Goal: Task Accomplishment & Management: Use online tool/utility

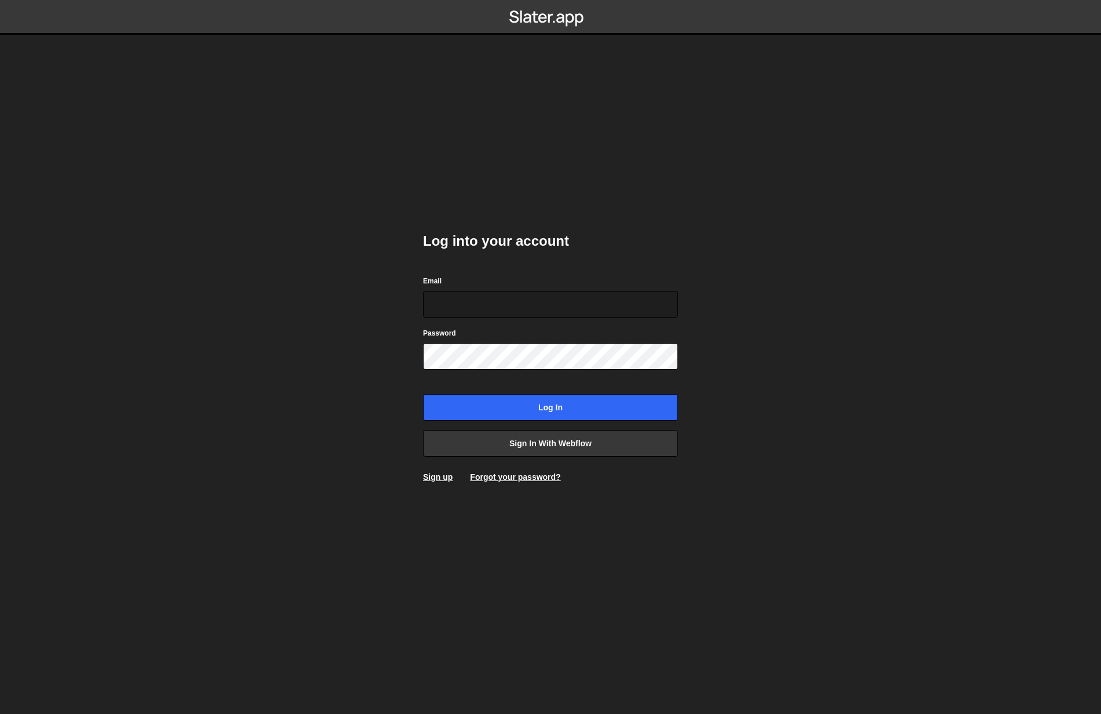
type input "[EMAIL_ADDRESS][DOMAIN_NAME]"
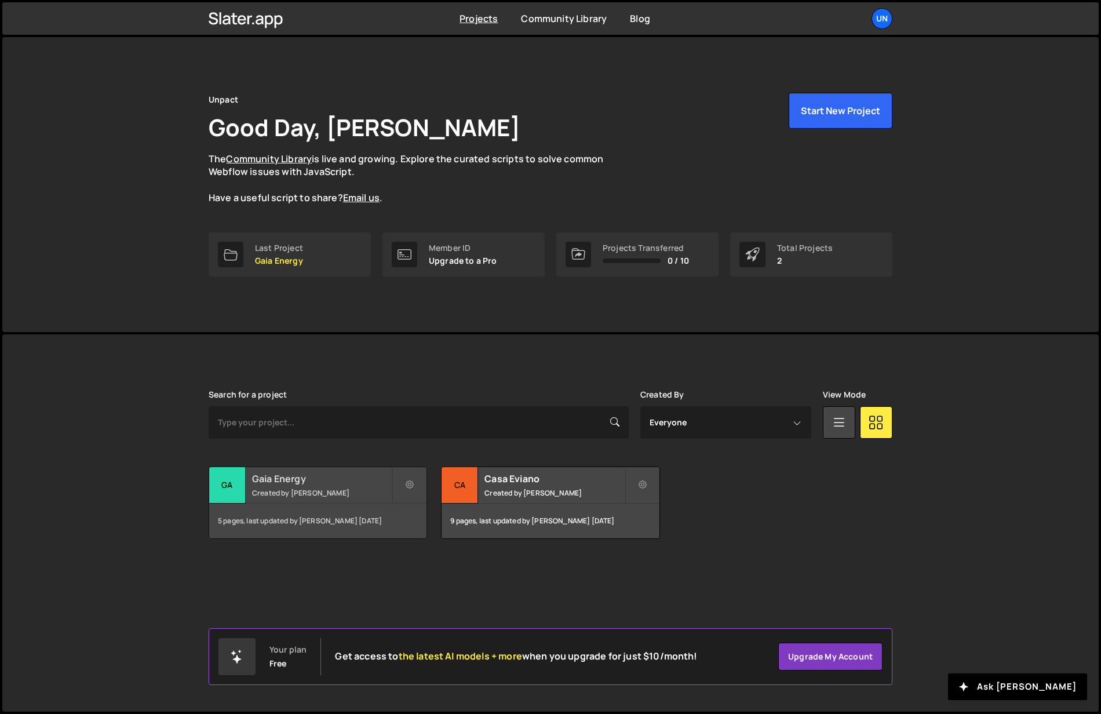
click at [286, 479] on h2 "Gaia Energy" at bounding box center [322, 478] width 140 height 13
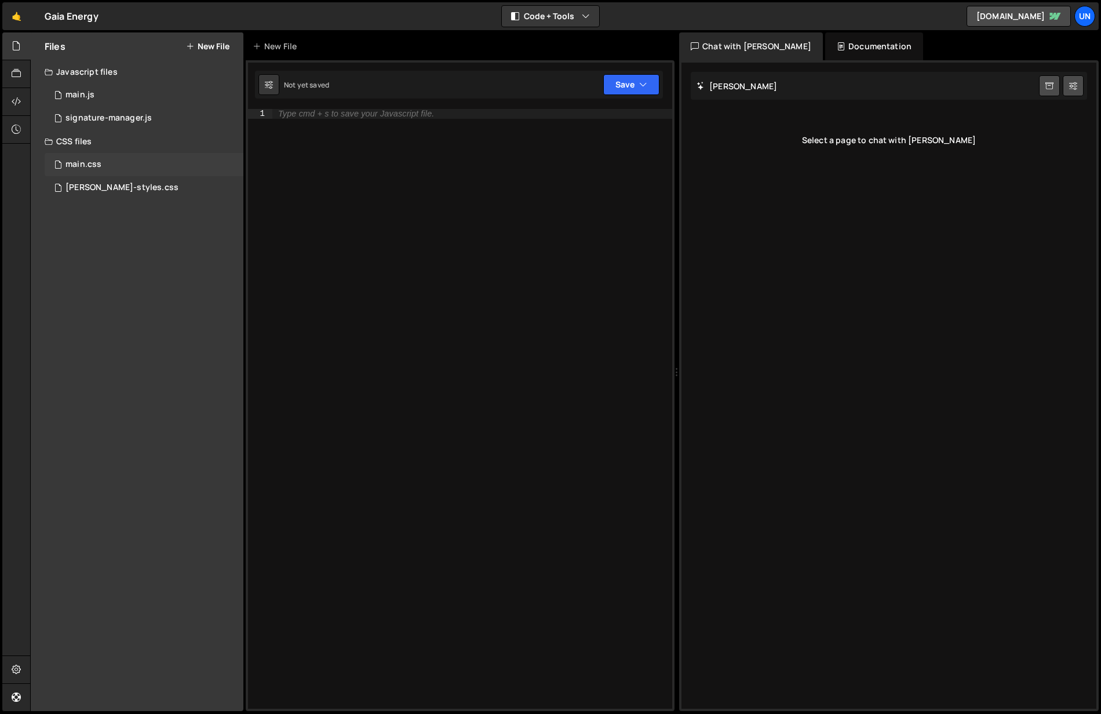
click at [108, 163] on div "main.css 0" at bounding box center [144, 164] width 199 height 23
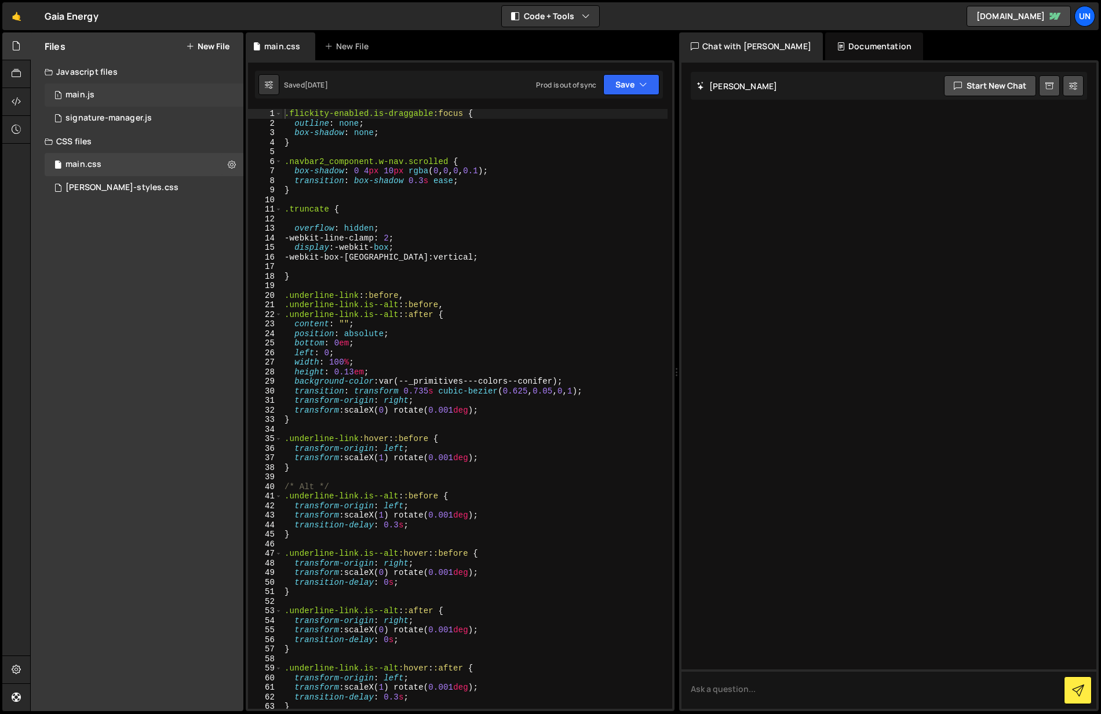
click at [96, 86] on div "1 main.js 0" at bounding box center [144, 94] width 199 height 23
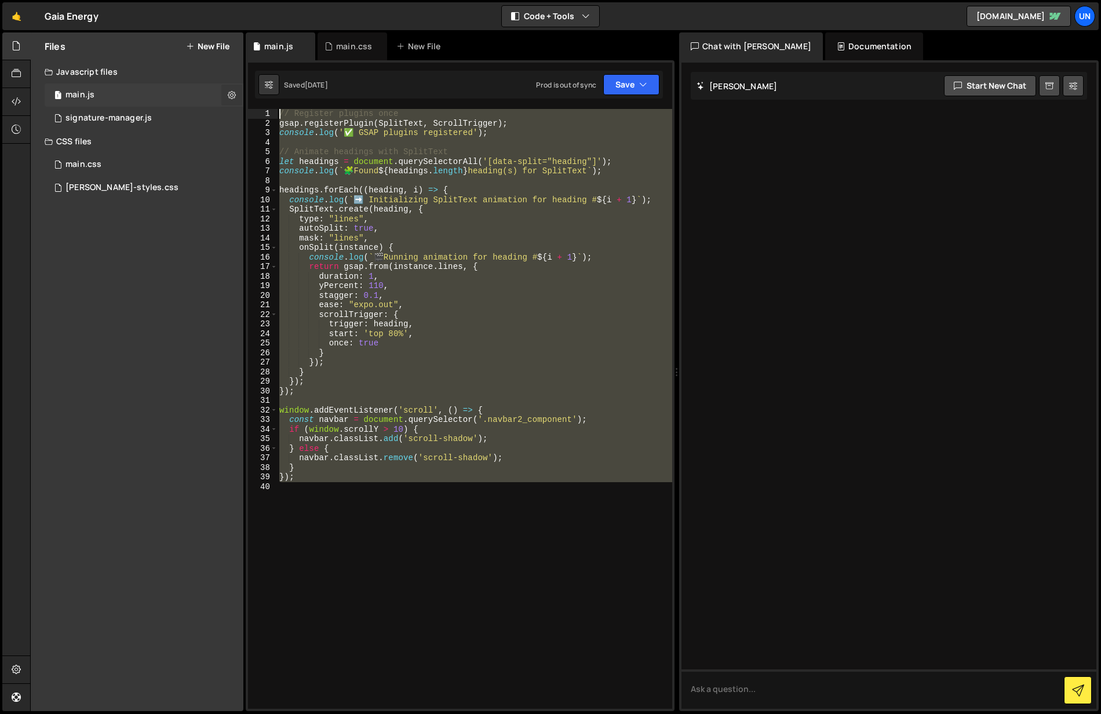
drag, startPoint x: 350, startPoint y: 502, endPoint x: 233, endPoint y: 88, distance: 429.8
click at [233, 88] on div "Files New File Javascript files 1 main.js 0 0 signature-manager.js 0 CSS files …" at bounding box center [565, 371] width 1071 height 679
type textarea "// Register plugins once gsap.registerPlugin(SplitText, ScrollTrigger);"
click at [116, 168] on div "main.css 0" at bounding box center [144, 164] width 199 height 23
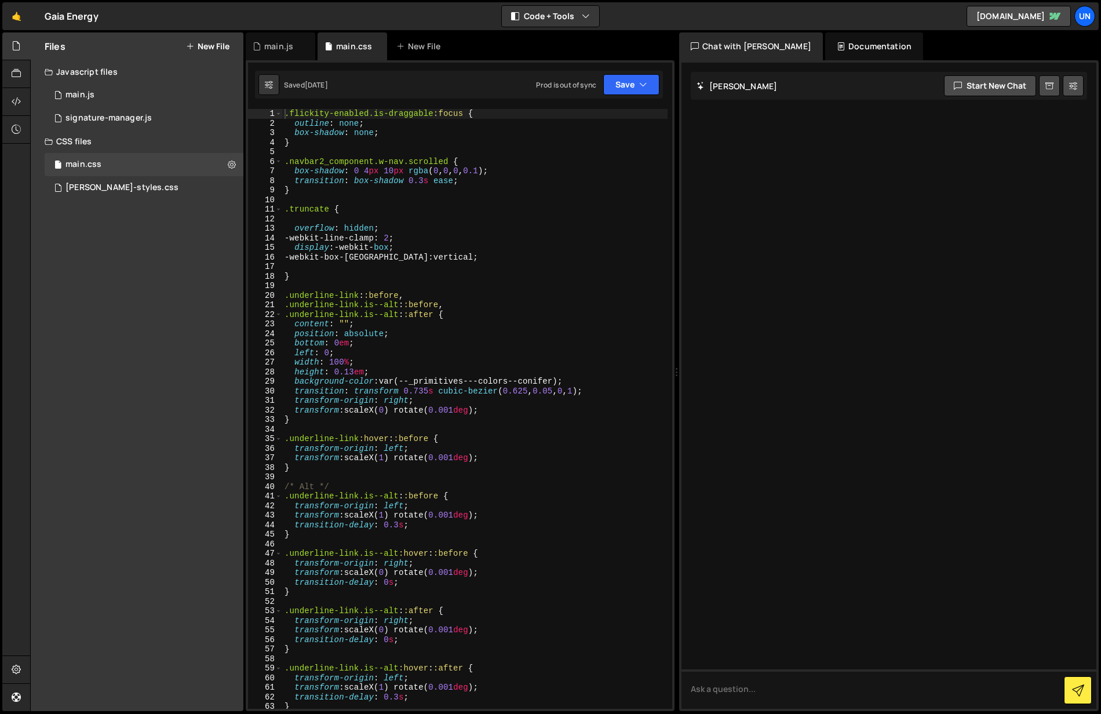
type textarea ".truncate {"
click at [476, 206] on div ".flickity-enabled.is-draggable :focus { outline : none ; box-shadow : none ; } …" at bounding box center [474, 418] width 385 height 619
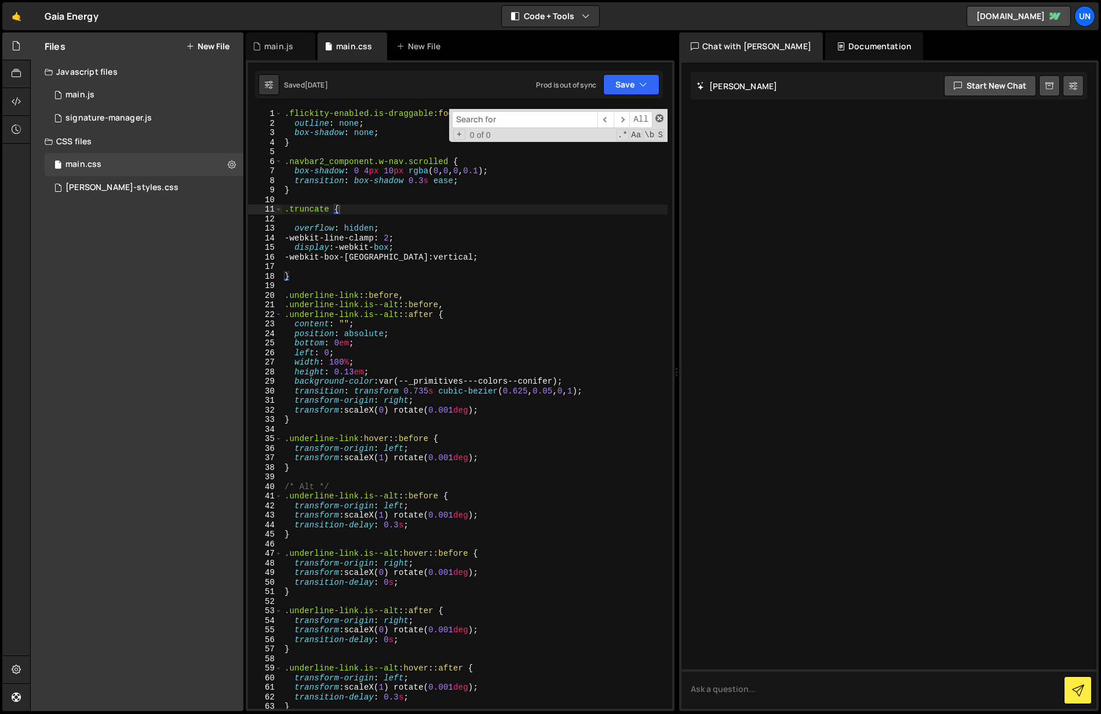
click at [657, 116] on span at bounding box center [659, 118] width 8 height 8
click at [127, 189] on div "slater-styles.css" at bounding box center [121, 188] width 113 height 10
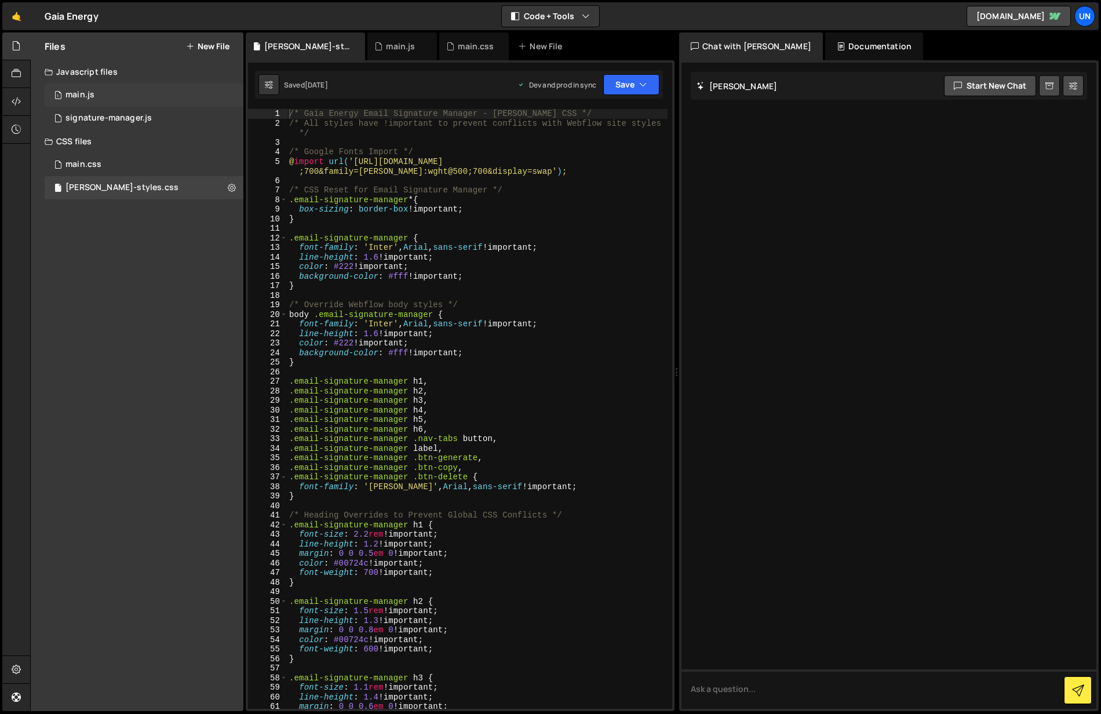
click at [93, 91] on div "main.js" at bounding box center [79, 95] width 29 height 10
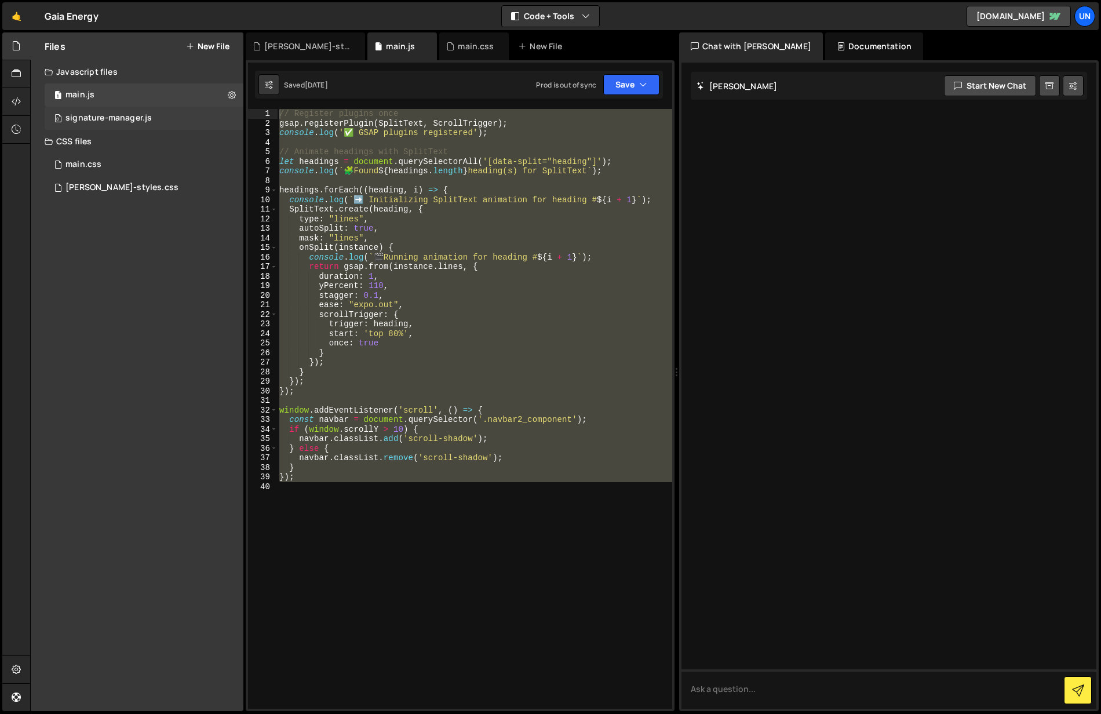
click at [141, 118] on div "signature-manager.js" at bounding box center [108, 118] width 86 height 10
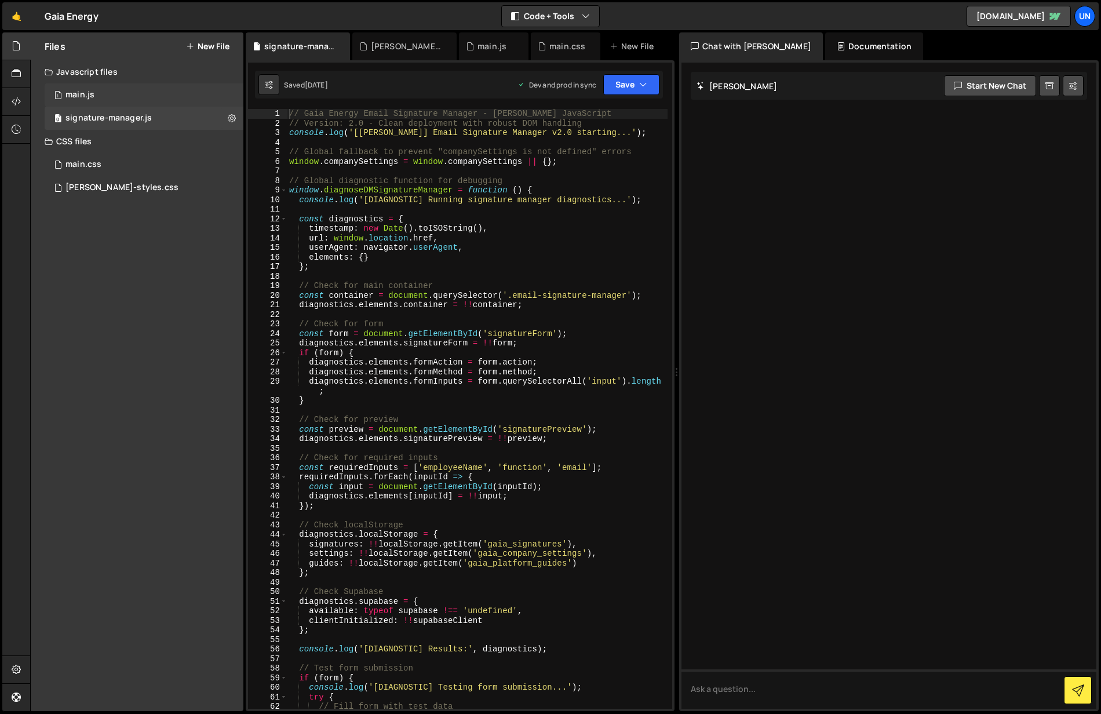
click at [131, 94] on div "1 main.js 0" at bounding box center [144, 94] width 199 height 23
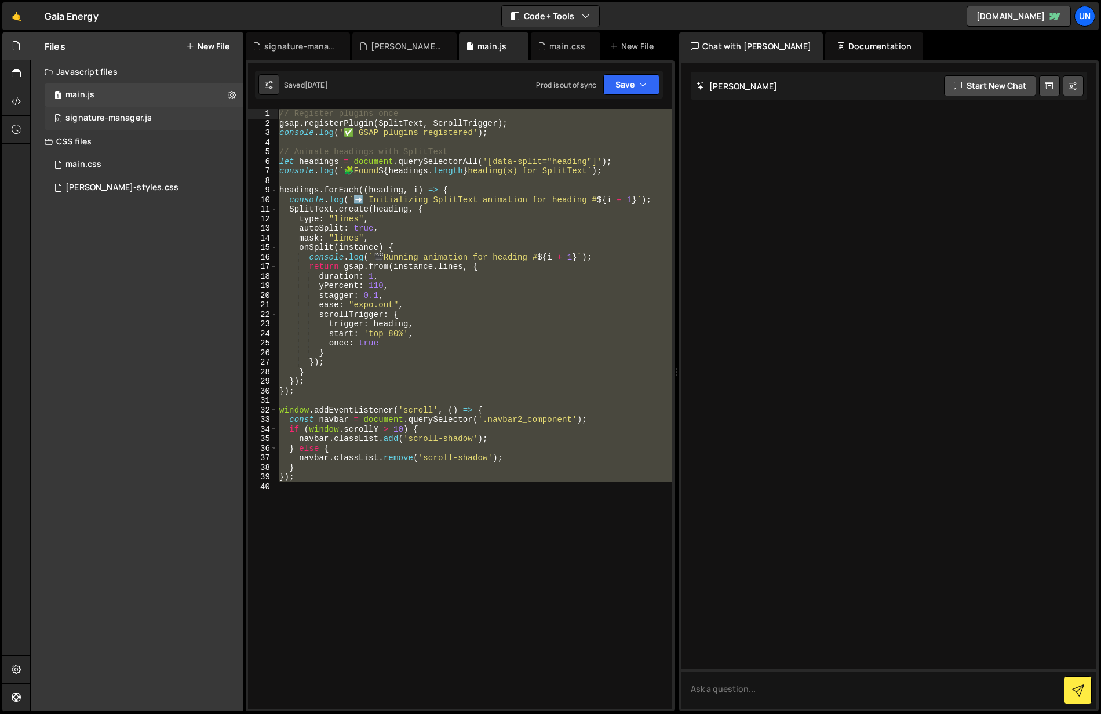
drag, startPoint x: 127, startPoint y: 116, endPoint x: 127, endPoint y: 110, distance: 6.4
click at [127, 116] on div "signature-manager.js" at bounding box center [108, 118] width 86 height 10
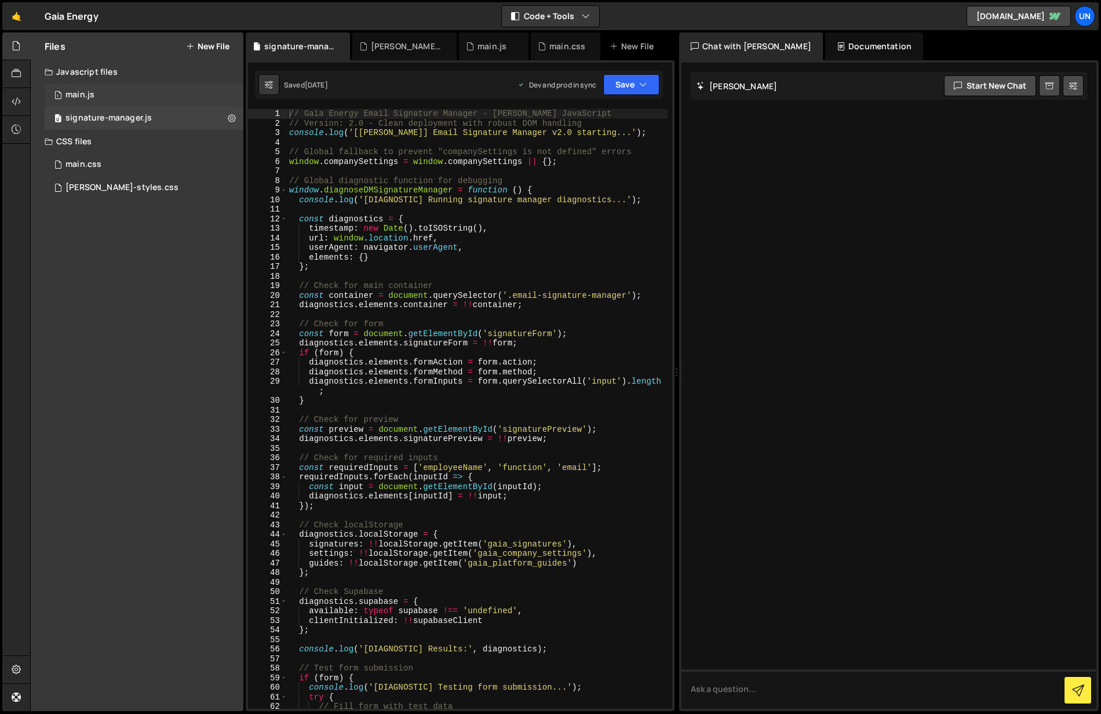
click at [134, 92] on div "1 main.js 0" at bounding box center [144, 94] width 199 height 23
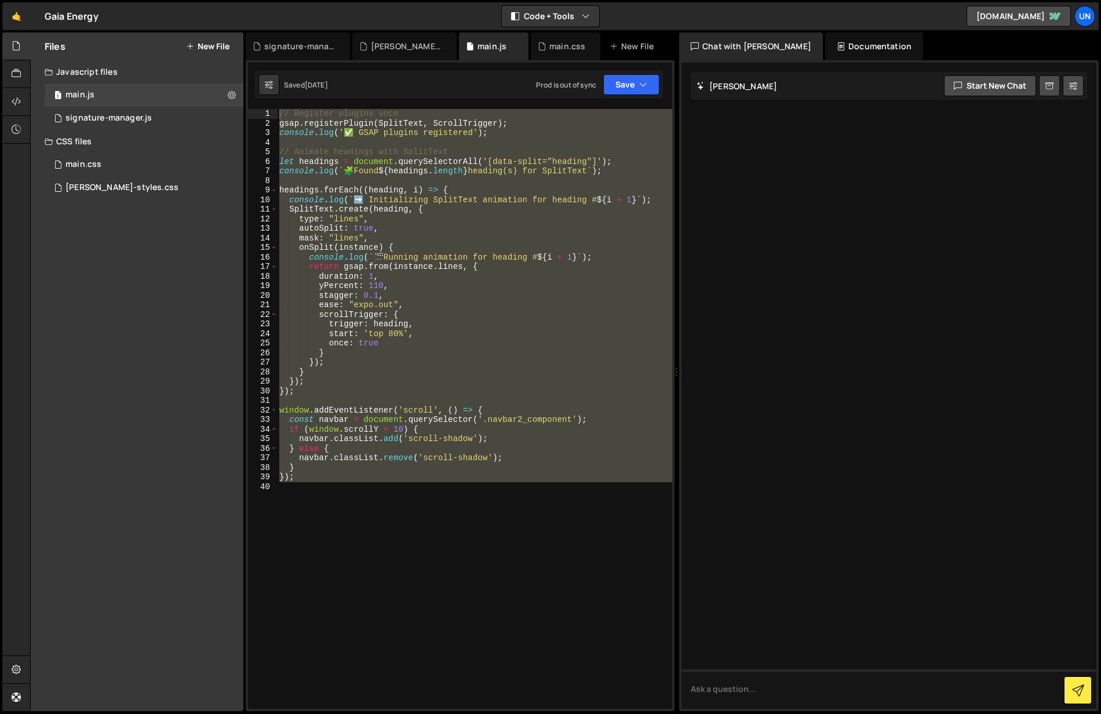
click at [518, 224] on div "// Register plugins once gsap . registerPlugin ( SplitText , ScrollTrigger ) ; …" at bounding box center [474, 409] width 395 height 600
type textarea "autoSplit: true,"
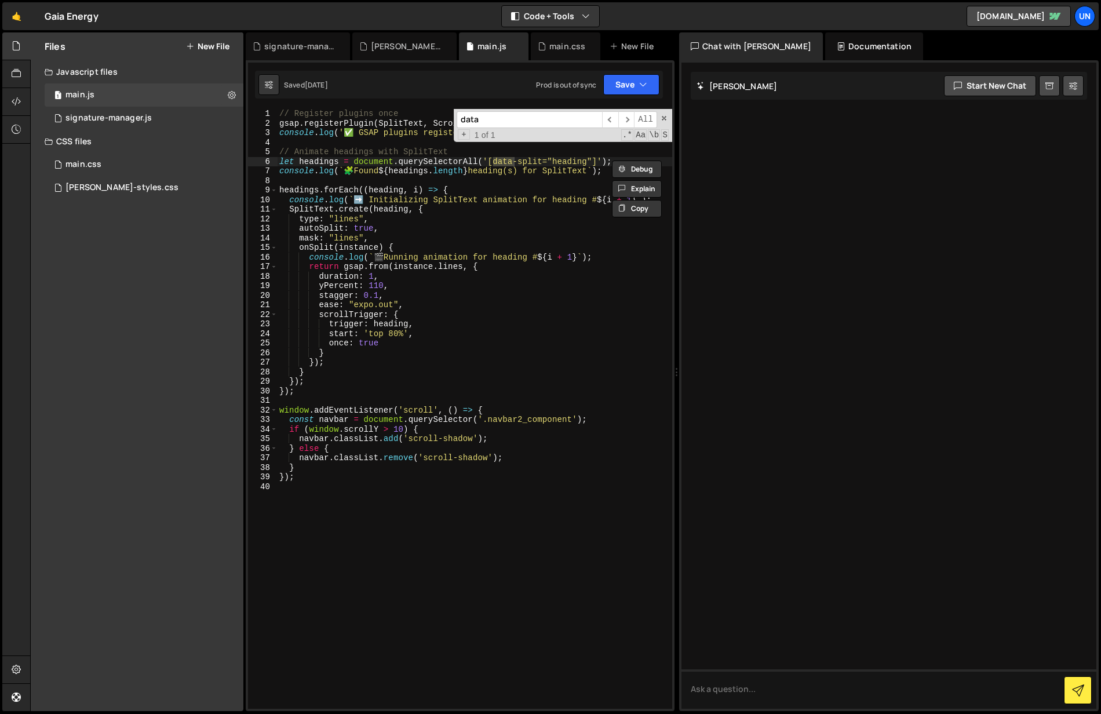
type input "data"
click at [524, 215] on div "// Register plugins once gsap . registerPlugin ( SplitText , ScrollTrigger ) ; …" at bounding box center [474, 418] width 395 height 619
click at [669, 116] on div "data ​ ​ All Replace All + 1 of 1 .* Aa \b S" at bounding box center [563, 125] width 218 height 33
click at [666, 116] on span at bounding box center [664, 118] width 8 height 8
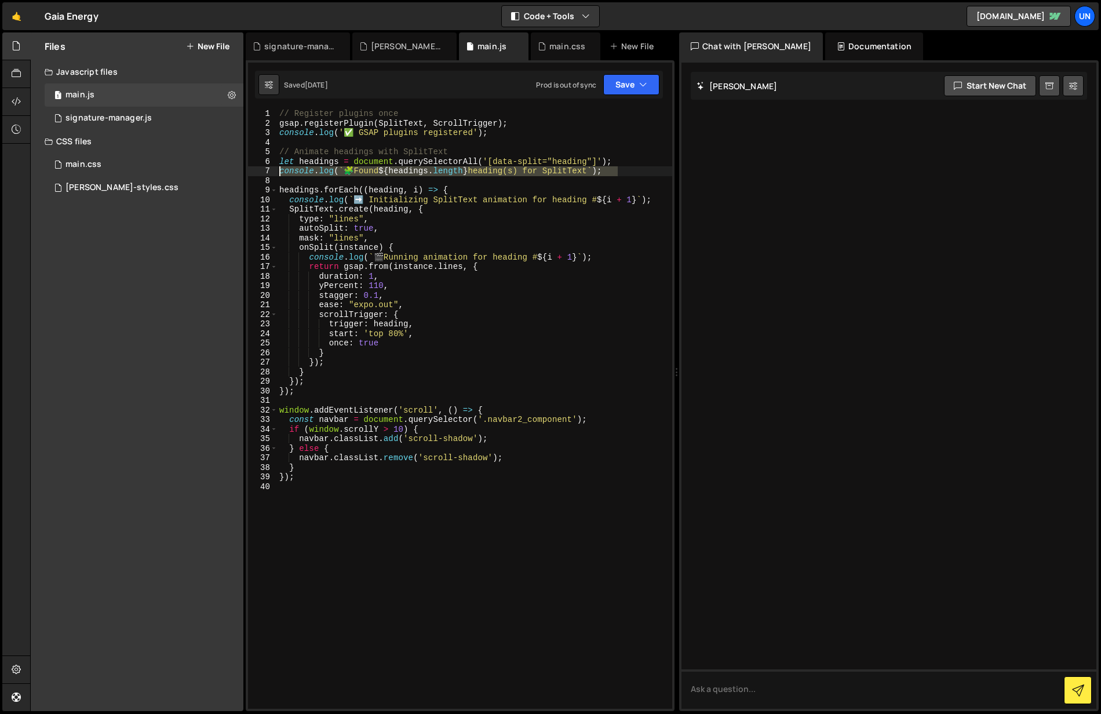
drag, startPoint x: 614, startPoint y: 170, endPoint x: 247, endPoint y: 169, distance: 366.2
click at [248, 169] on div "type: "lines", 1 2 3 4 5 6 7 8 9 10 11 12 13 14 15 16 17 18 19 20 21 22 23 24 2…" at bounding box center [460, 409] width 424 height 600
type textarea "console.log(`🧩 Found ${headings.length} heading(s) for SplitText`);"
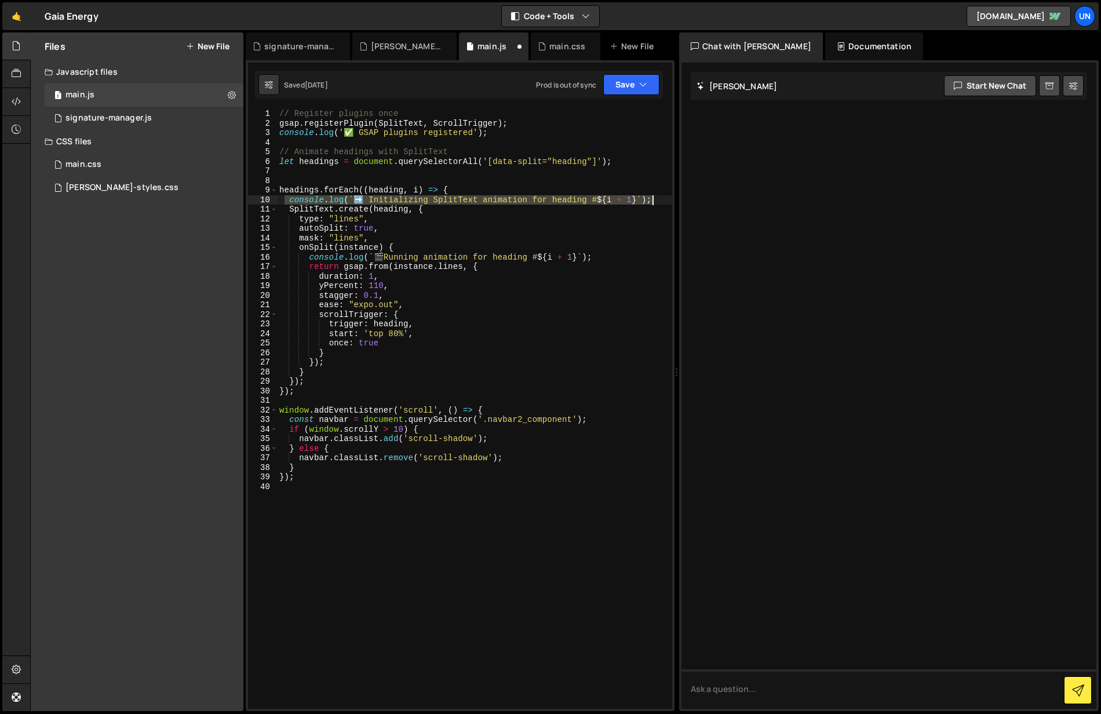
drag, startPoint x: 287, startPoint y: 199, endPoint x: 659, endPoint y: 199, distance: 372.5
click at [659, 199] on div "// Register plugins once gsap . registerPlugin ( SplitText , ScrollTrigger ) ; …" at bounding box center [474, 418] width 395 height 619
type textarea "console.log(`➡️ Initializing SplitText animation for heading #${i + 1}`);"
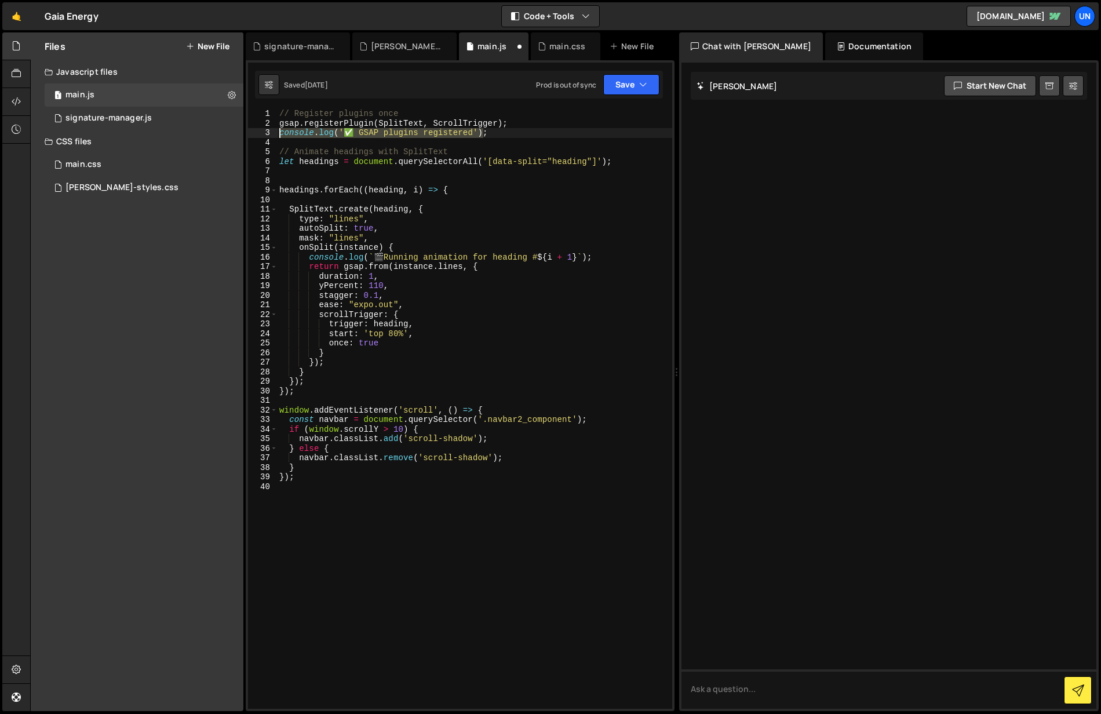
drag, startPoint x: 398, startPoint y: 135, endPoint x: 277, endPoint y: 134, distance: 121.1
click at [277, 134] on div "1 2 3 4 5 6 7 8 9 10 11 12 13 14 15 16 17 18 19 20 21 22 23 24 25 26 27 28 29 3…" at bounding box center [460, 409] width 424 height 600
type textarea "console.log('✅ GSAP plugins registered');"
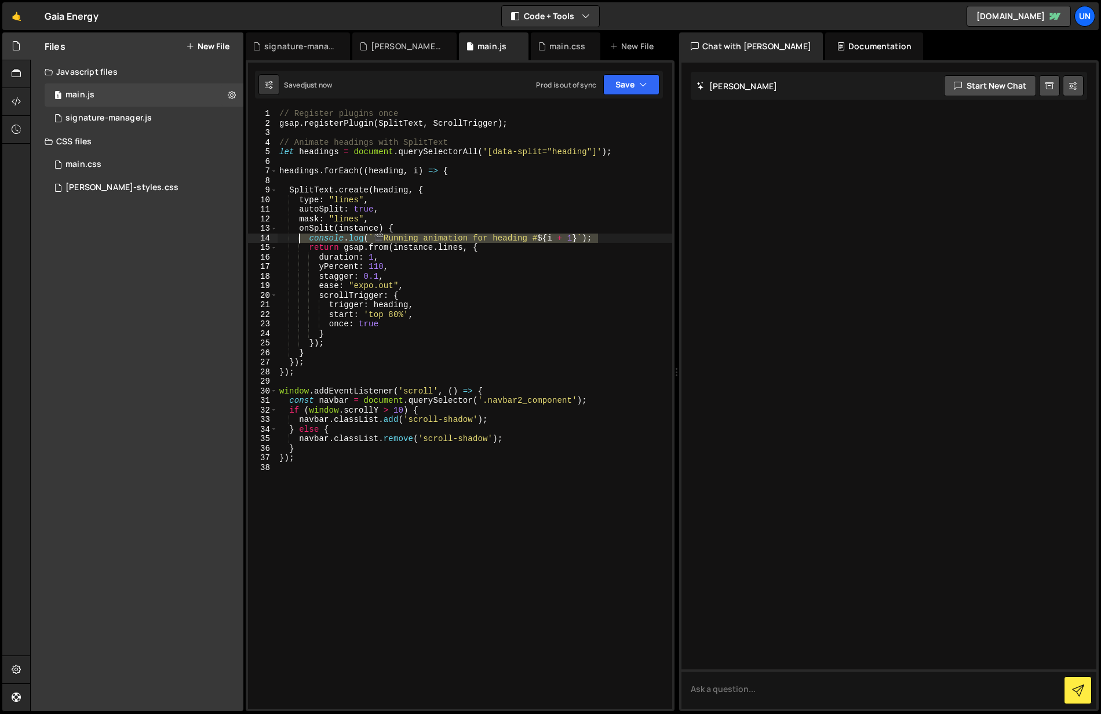
drag, startPoint x: 607, startPoint y: 239, endPoint x: 291, endPoint y: 238, distance: 315.8
click at [291, 238] on div "// Register plugins once gsap . registerPlugin ( SplitText , ScrollTrigger ) ; …" at bounding box center [474, 418] width 395 height 619
type textarea "console.log(`🎬 Running animation for heading #${i + 1}`);"
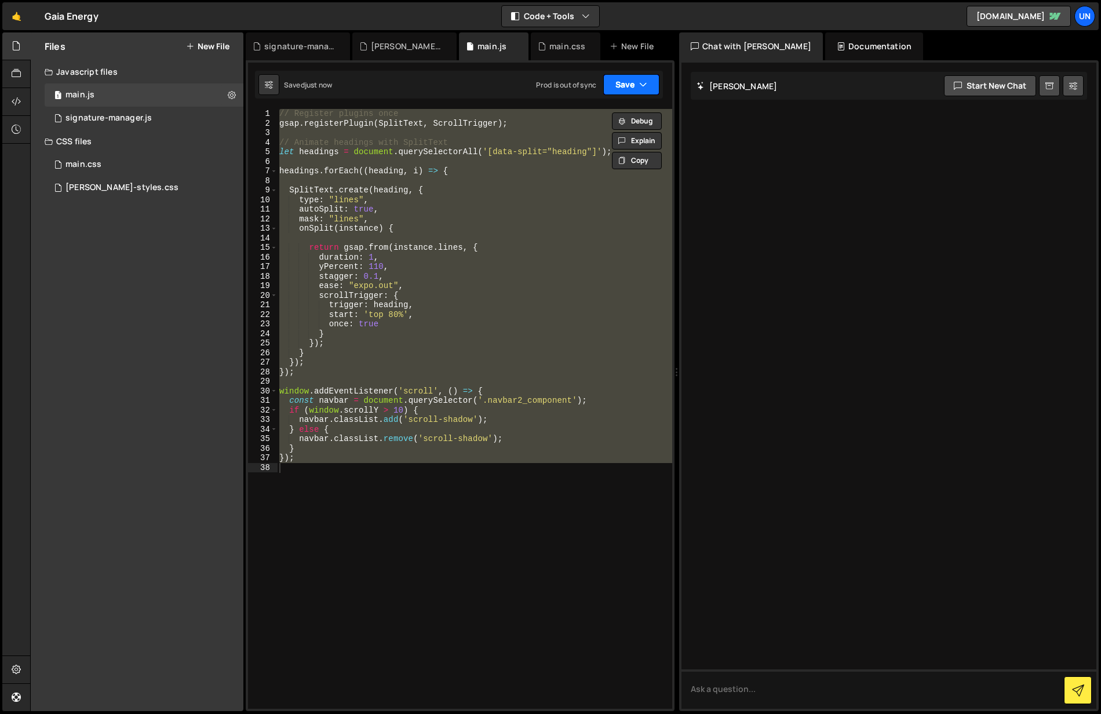
click at [631, 81] on button "Save" at bounding box center [631, 84] width 56 height 21
click at [613, 154] on div "Save to Production S" at bounding box center [592, 151] width 121 height 12
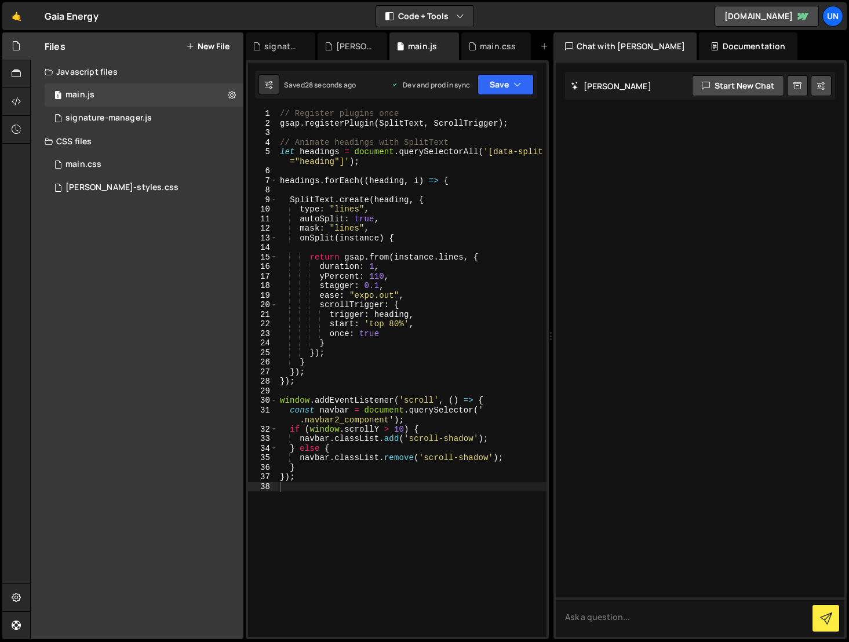
click at [381, 356] on div "// Register plugins once gsap . registerPlugin ( SplitText , ScrollTrigger ) ; …" at bounding box center [412, 382] width 269 height 547
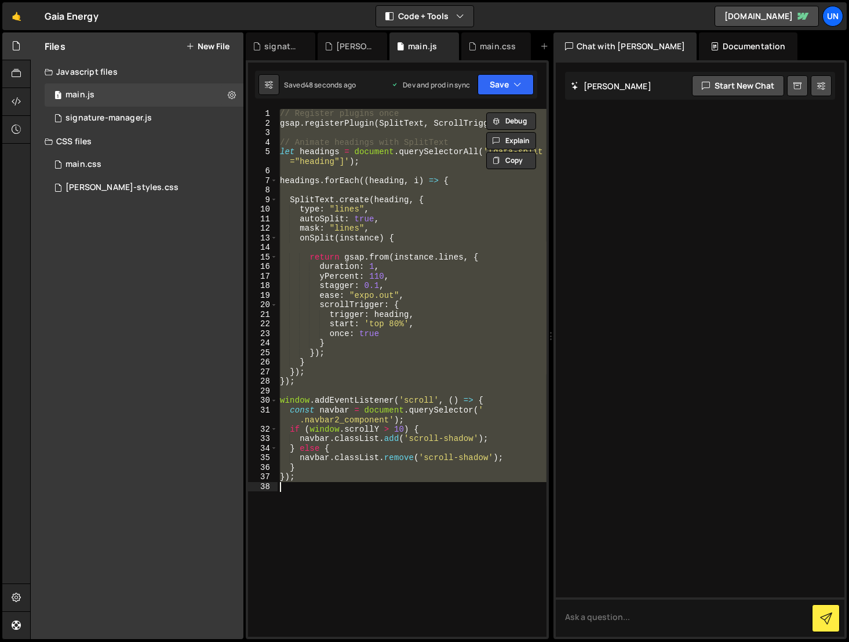
click at [346, 182] on div "// Register plugins once gsap . registerPlugin ( SplitText , ScrollTrigger ) ; …" at bounding box center [412, 373] width 269 height 528
paste textarea
type textarea "});"
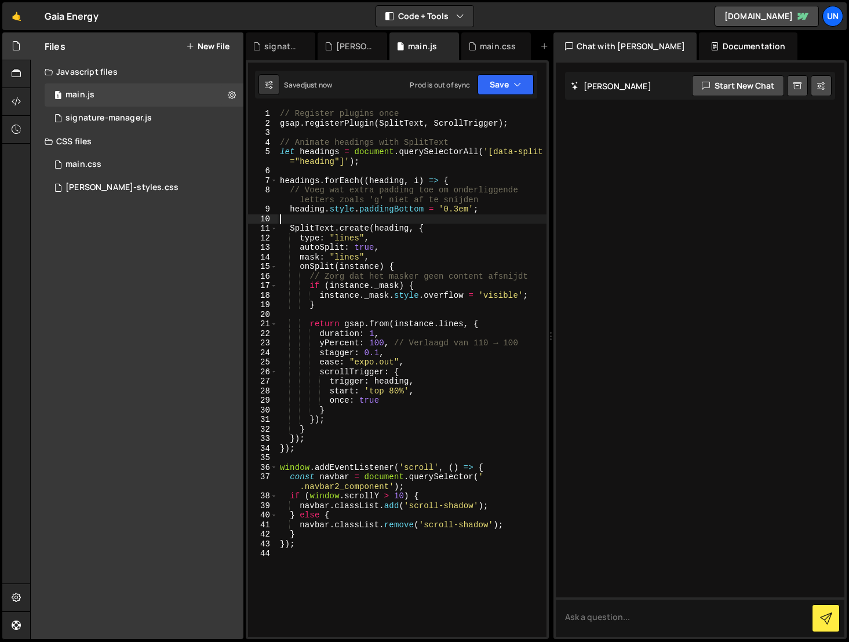
click at [462, 216] on div "// Register plugins once gsap . registerPlugin ( SplitText , ScrollTrigger ) ; …" at bounding box center [412, 382] width 269 height 547
click at [459, 209] on div "// Register plugins once gsap . registerPlugin ( SplitText , ScrollTrigger ) ; …" at bounding box center [412, 382] width 269 height 547
click at [503, 86] on button "Save" at bounding box center [505, 84] width 56 height 21
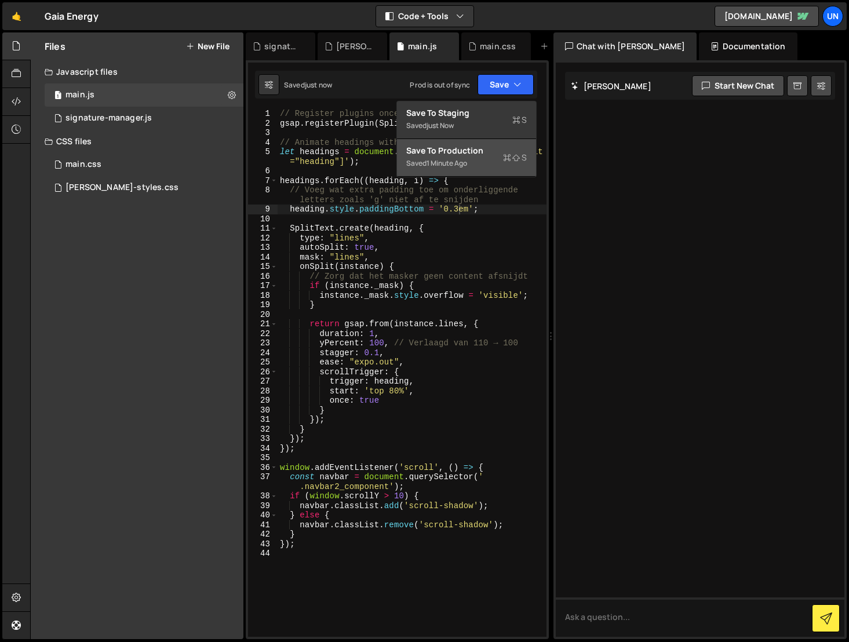
click at [491, 157] on div "Saved 1 minute ago" at bounding box center [466, 163] width 121 height 14
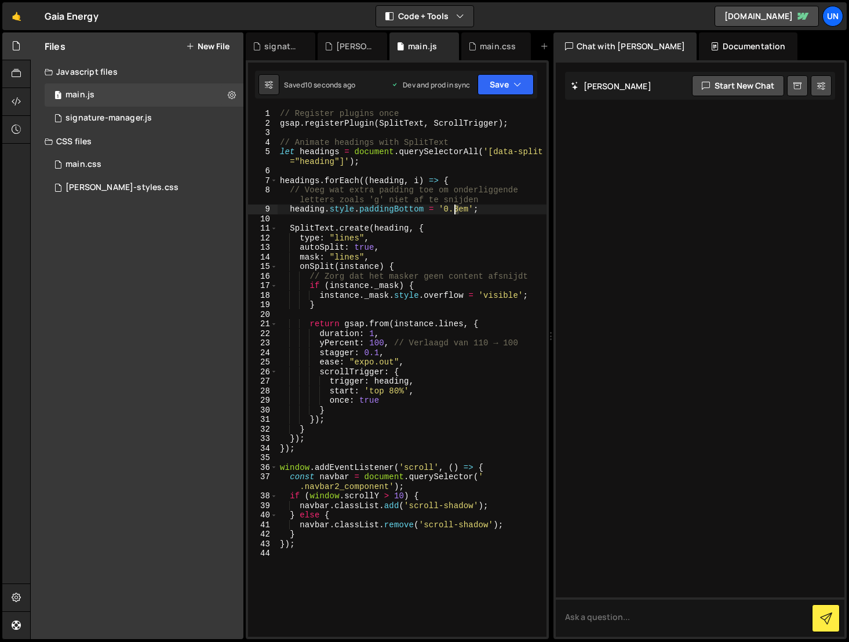
click at [455, 211] on div "// Register plugins once gsap . registerPlugin ( SplitText , ScrollTrigger ) ; …" at bounding box center [412, 382] width 269 height 547
drag, startPoint x: 457, startPoint y: 207, endPoint x: 444, endPoint y: 210, distance: 13.1
click at [444, 210] on div "// Register plugins once gsap . registerPlugin ( SplitText , ScrollTrigger ) ; …" at bounding box center [412, 382] width 269 height 547
type textarea "heading.style.paddingBottom = '1em';"
click at [504, 78] on button "Save" at bounding box center [505, 84] width 56 height 21
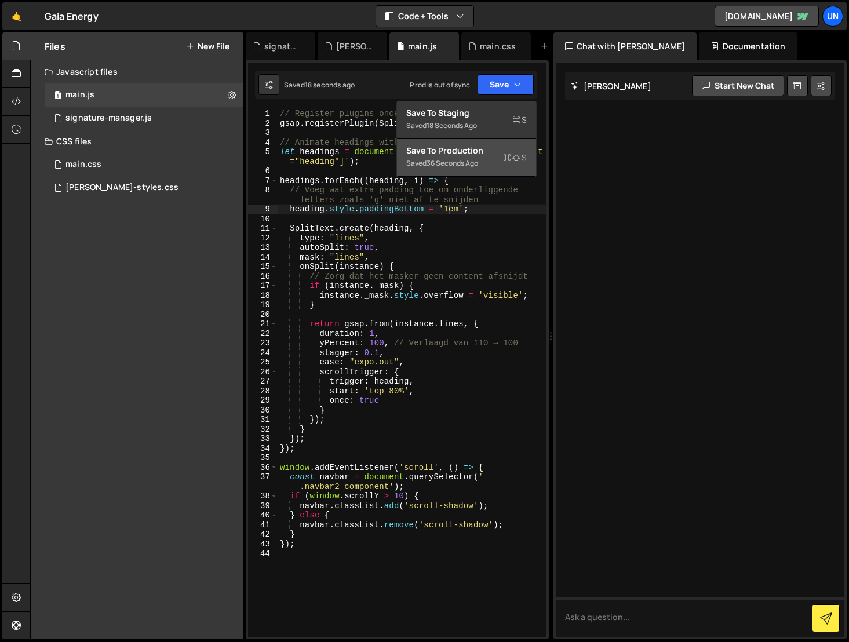
click at [502, 152] on div "Save to Production S" at bounding box center [466, 151] width 121 height 12
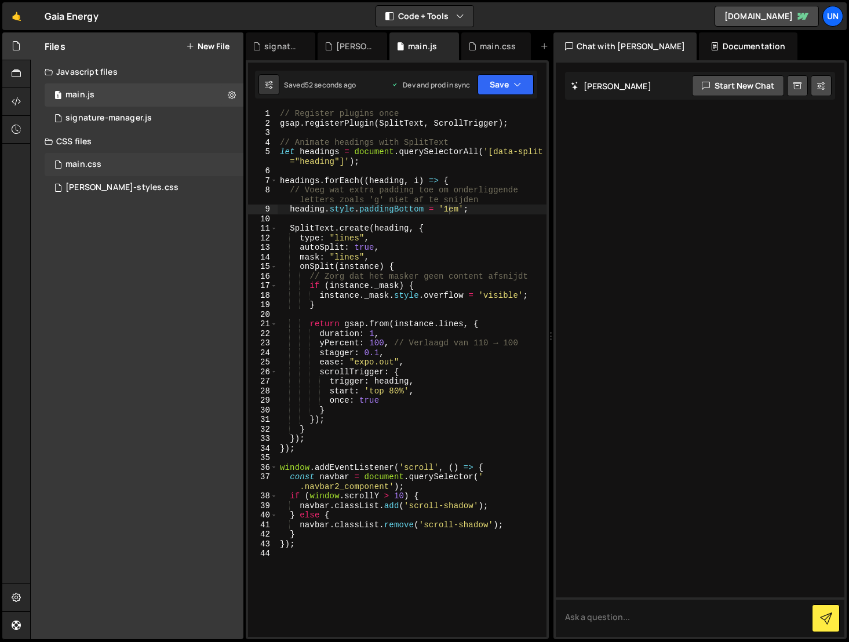
click at [103, 163] on div "main.css 0" at bounding box center [144, 164] width 199 height 23
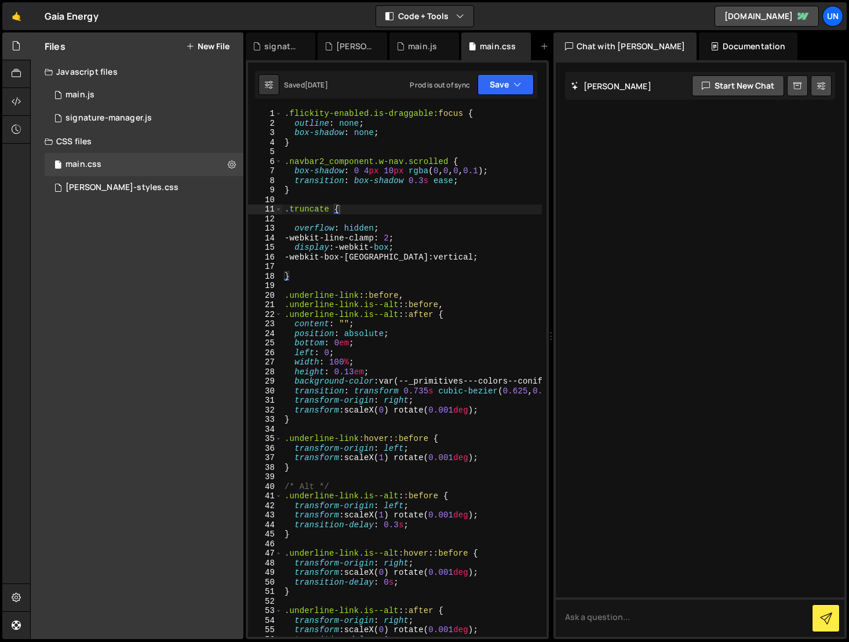
type textarea "}"
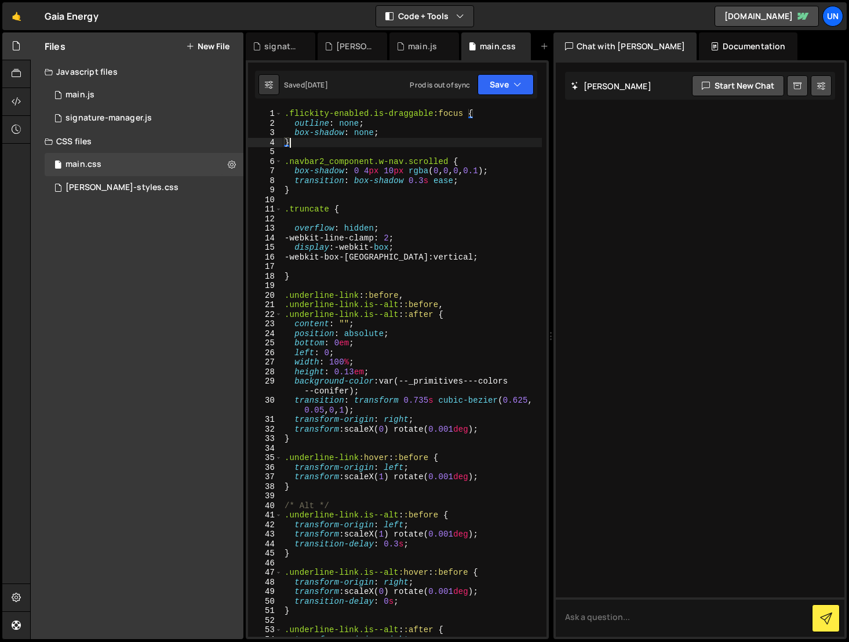
click at [308, 142] on div ".flickity-enabled.is-draggable :focus { outline : none ; box-shadow : none ; } …" at bounding box center [412, 382] width 260 height 547
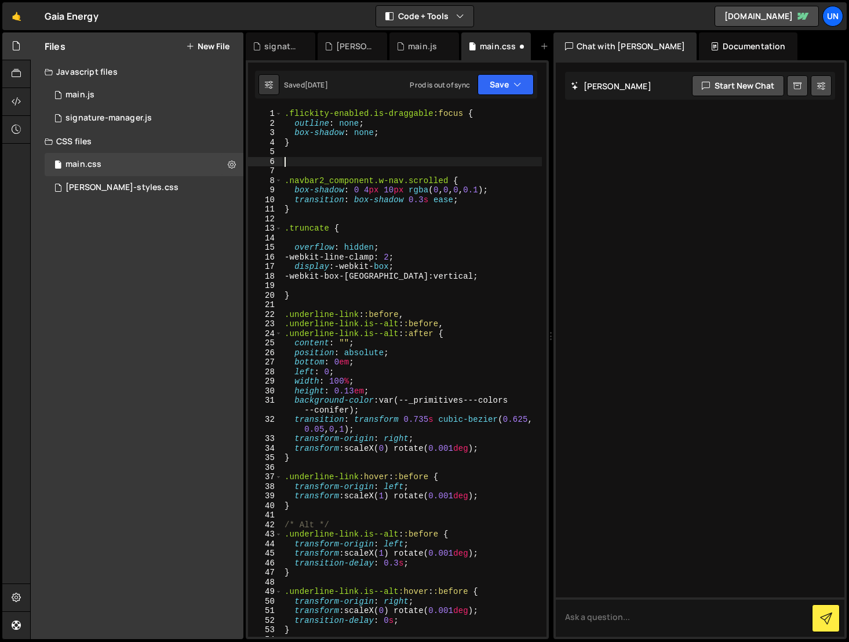
paste textarea "}"
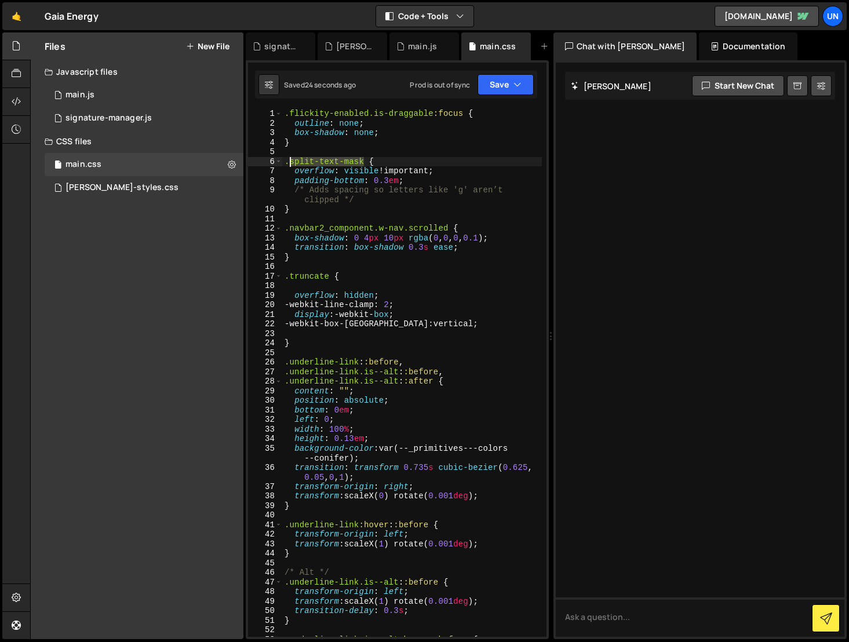
drag, startPoint x: 363, startPoint y: 160, endPoint x: 291, endPoint y: 165, distance: 72.6
click at [291, 165] on div ".flickity-enabled.is-draggable :focus { outline : none ; box-shadow : none ; } …" at bounding box center [412, 382] width 260 height 547
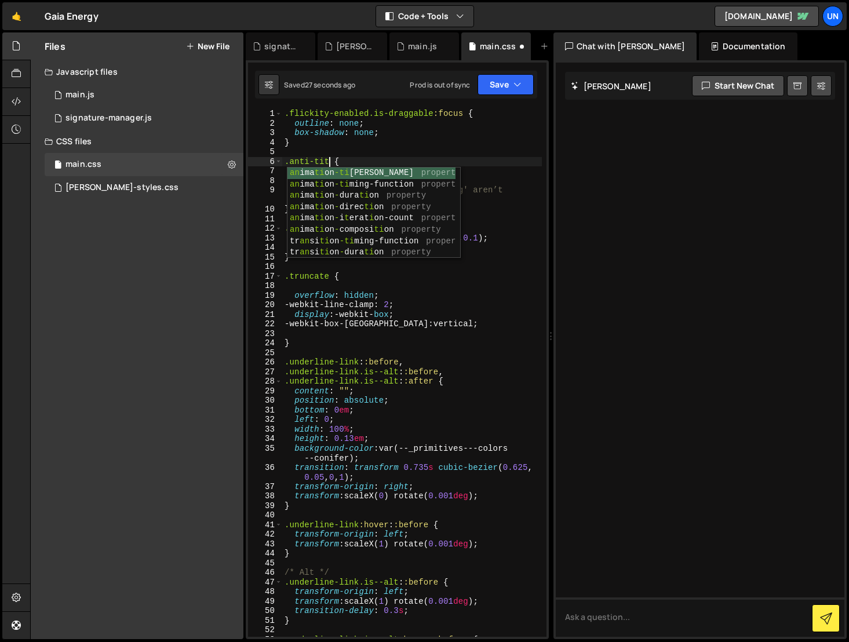
scroll to position [0, 3]
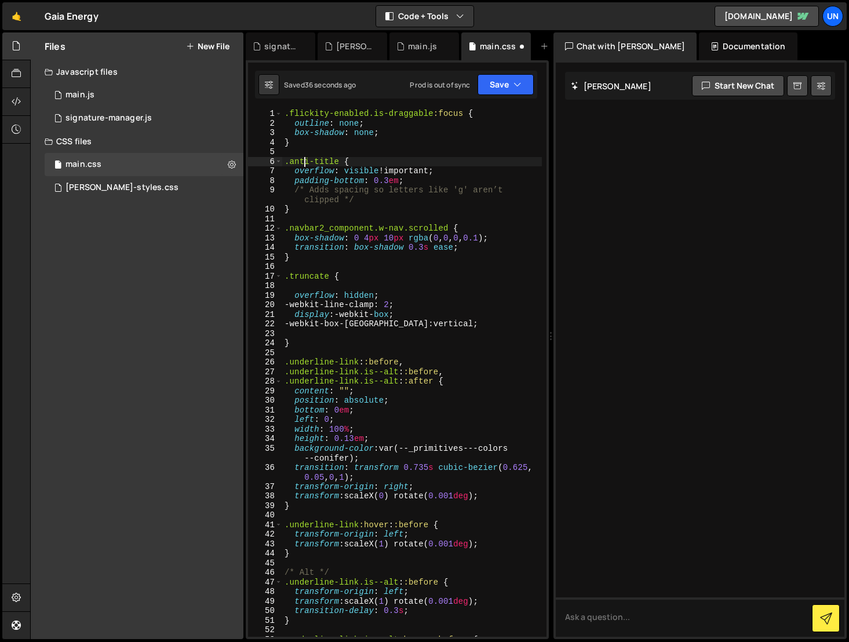
drag, startPoint x: 304, startPoint y: 165, endPoint x: 304, endPoint y: 174, distance: 9.3
click at [304, 165] on div ".flickity-enabled.is-draggable :focus { outline : none ; box-shadow : none ; } …" at bounding box center [412, 382] width 260 height 547
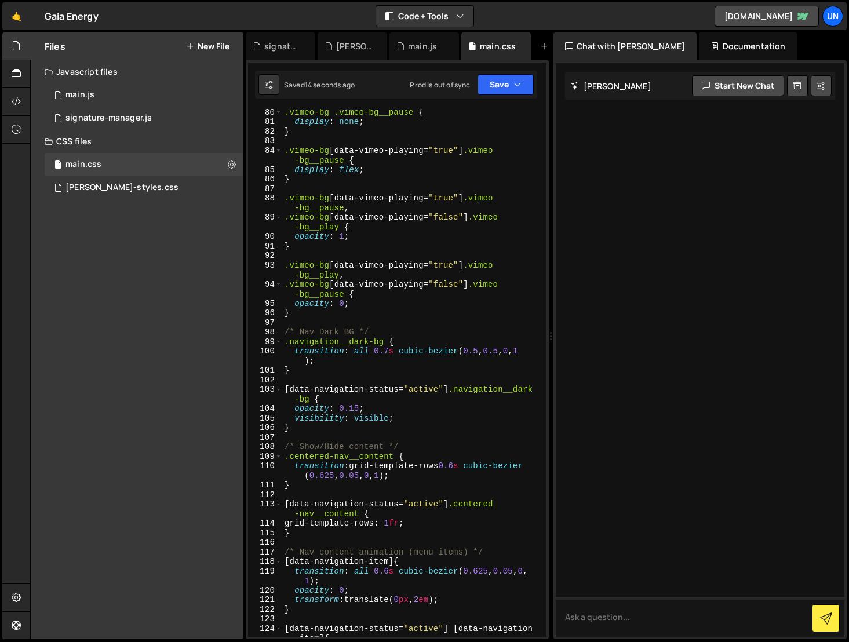
scroll to position [798, 0]
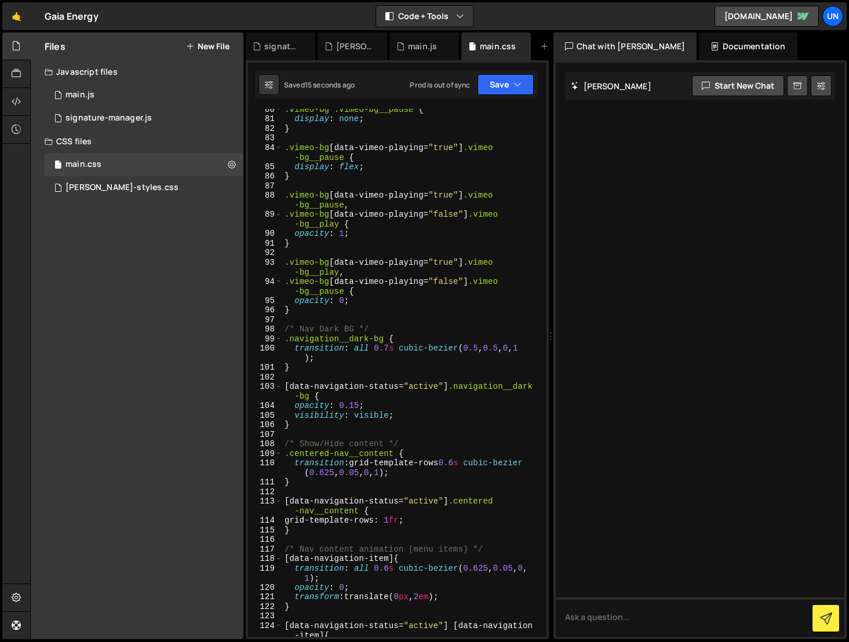
click at [356, 238] on div ".vimeo-bg .vimeo-bg__pause { display : none ; } .vimeo-bg [ data-vimeo-playing …" at bounding box center [412, 377] width 260 height 547
type textarea "opacity: 1;"
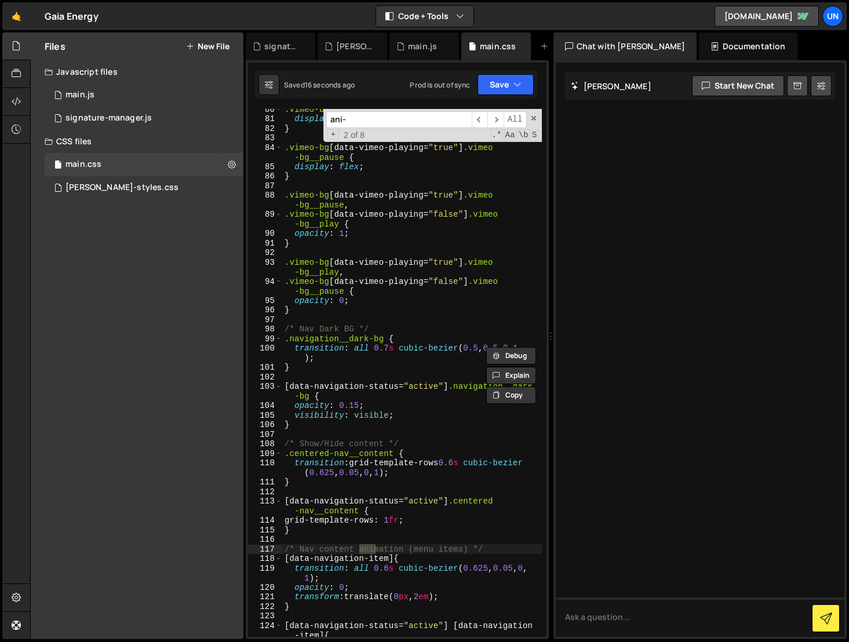
scroll to position [0, 0]
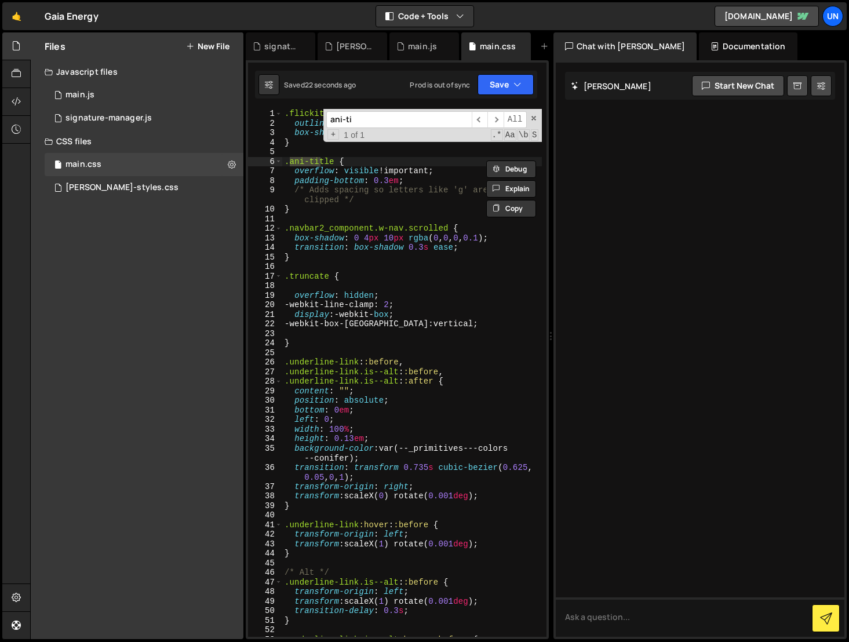
type input "ani-ti"
click at [507, 83] on button "Save" at bounding box center [505, 84] width 56 height 21
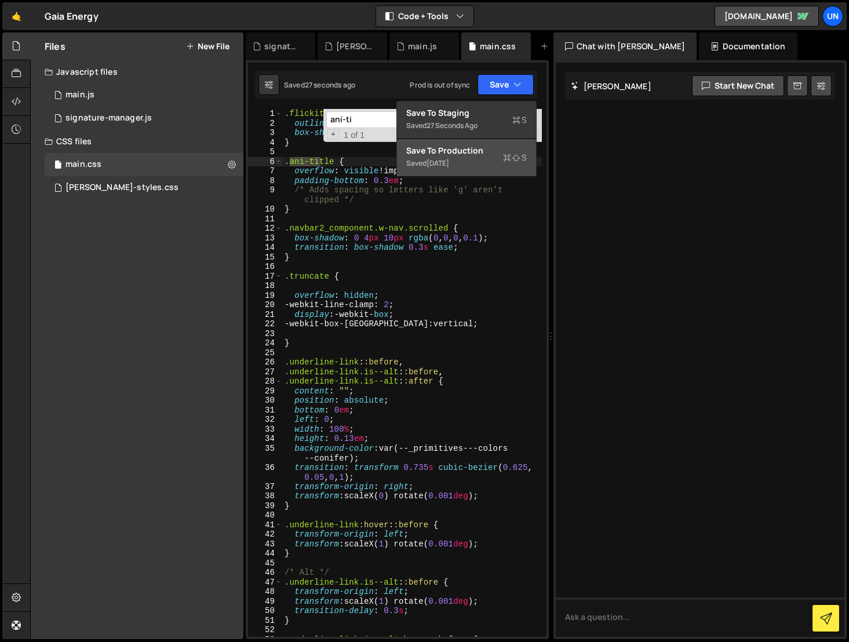
click at [488, 153] on div "Save to Production S" at bounding box center [466, 151] width 121 height 12
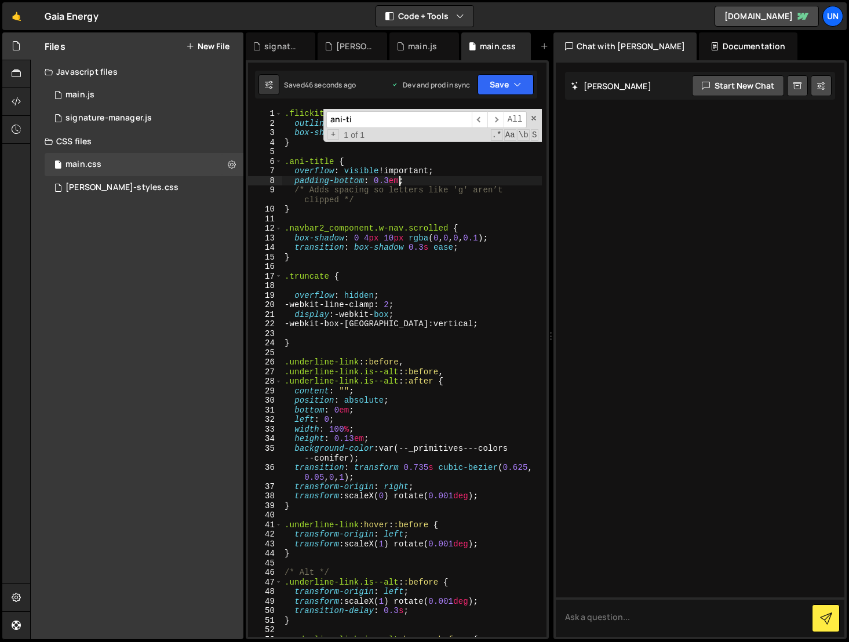
click at [400, 179] on div ".flickity-enabled.is-draggable :focus { outline : none ; box-shadow : none ; } …" at bounding box center [412, 382] width 260 height 547
type textarea "padding-bottom: 0.3em !important;"
click at [510, 92] on button "Save" at bounding box center [505, 84] width 56 height 21
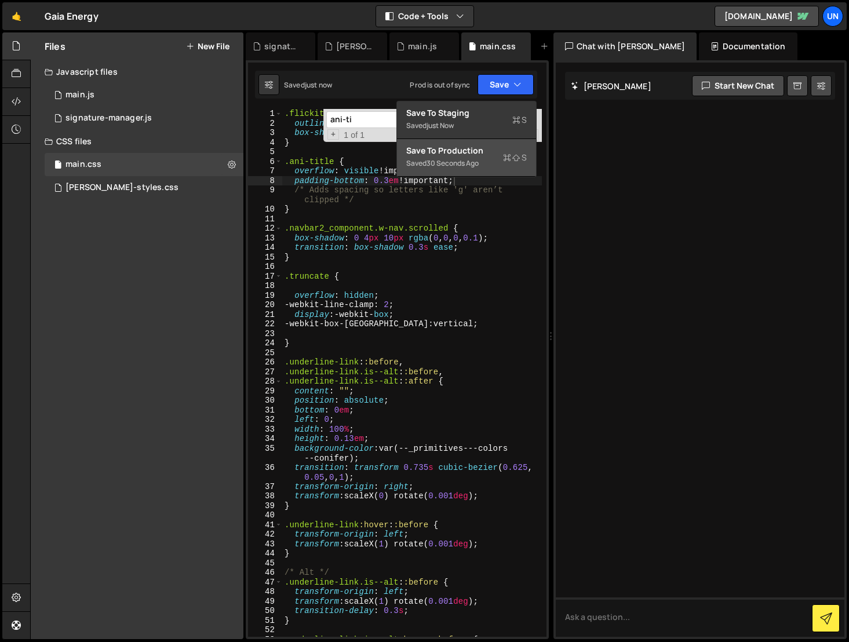
click at [497, 161] on div "Saved 30 seconds ago" at bounding box center [466, 163] width 121 height 14
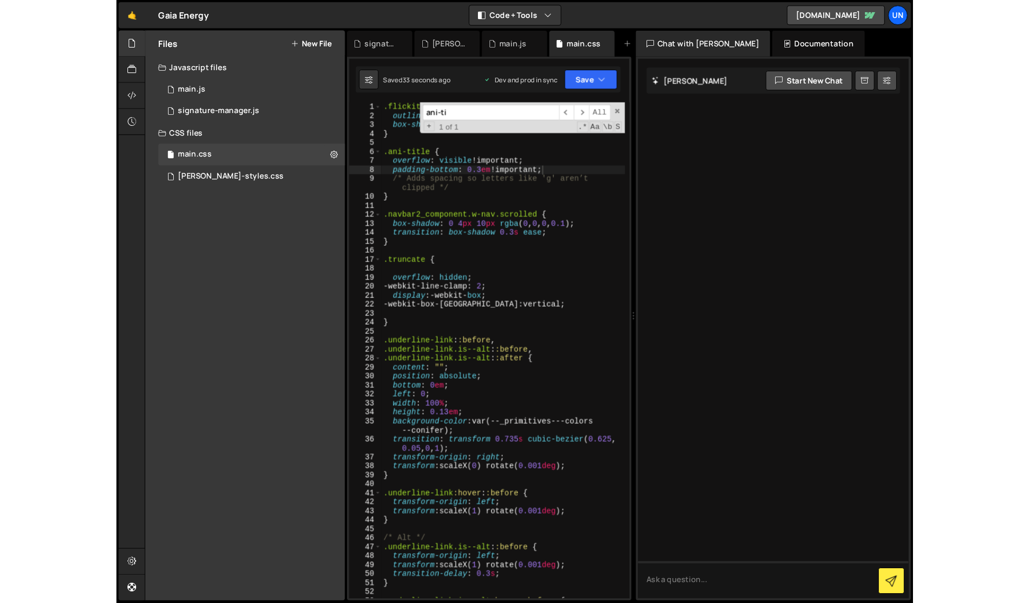
scroll to position [0, 0]
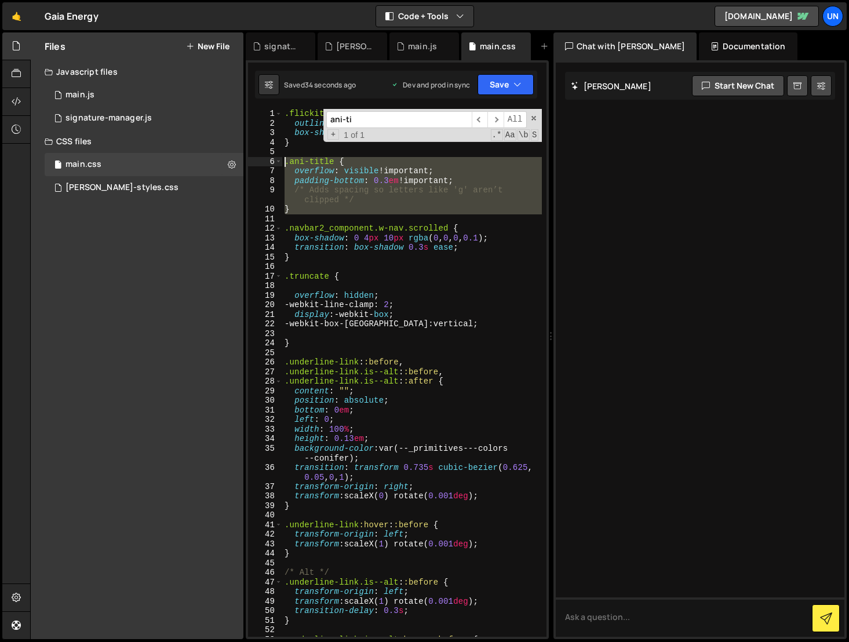
drag, startPoint x: 298, startPoint y: 217, endPoint x: 286, endPoint y: 166, distance: 53.0
click at [286, 166] on div ".flickity-enabled.is-draggable :focus { outline : none ; box-shadow : none ; } …" at bounding box center [412, 382] width 260 height 547
click at [306, 210] on div ".flickity-enabled.is-draggable :focus { outline : none ; box-shadow : none ; } …" at bounding box center [412, 373] width 260 height 528
drag, startPoint x: 297, startPoint y: 209, endPoint x: 283, endPoint y: 161, distance: 49.7
click at [283, 161] on div ".flickity-enabled.is-draggable :focus { outline : none ; box-shadow : none ; } …" at bounding box center [412, 382] width 260 height 547
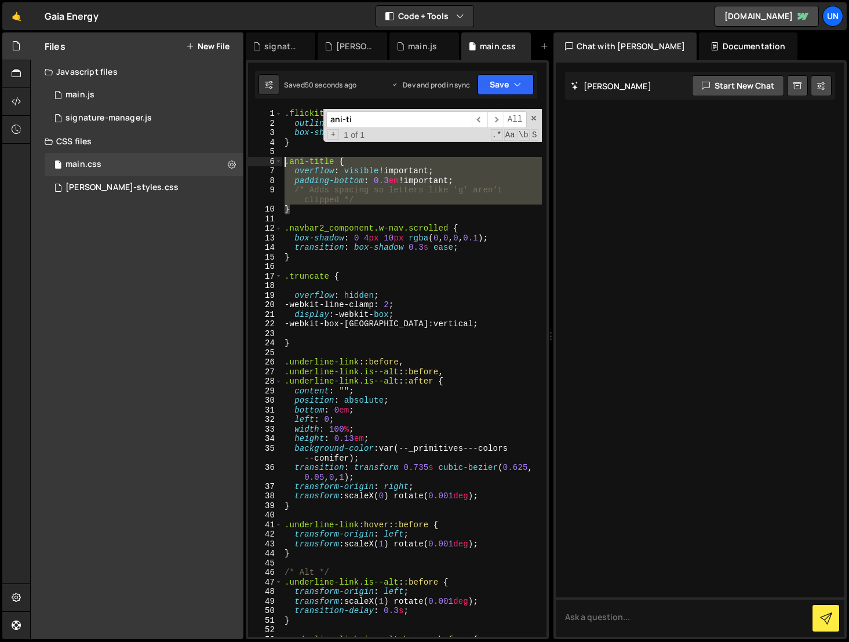
type textarea ".ani-title { overflow: visible !important;"
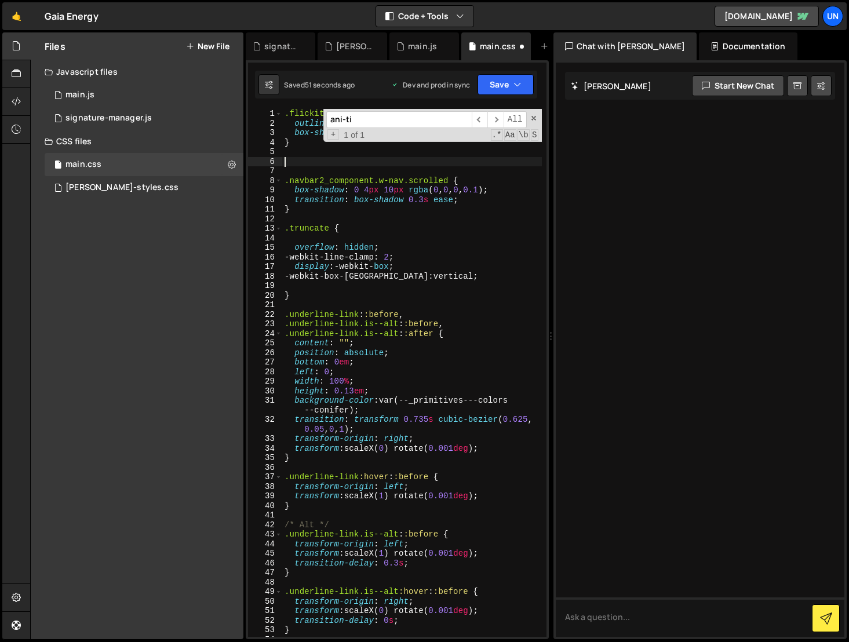
type textarea ".navbar2_component.w-nav.scrolled {"
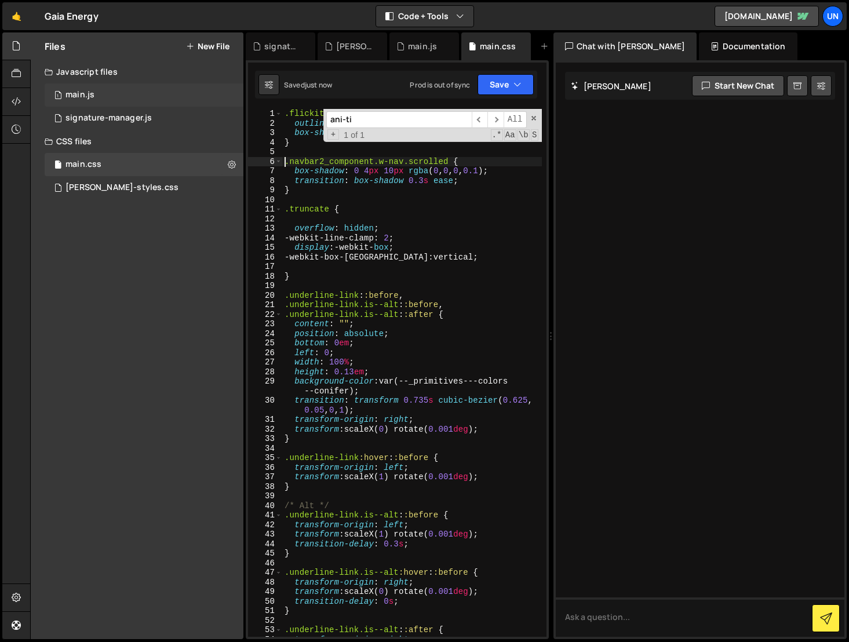
click at [108, 90] on div "1 main.js 0" at bounding box center [144, 94] width 199 height 23
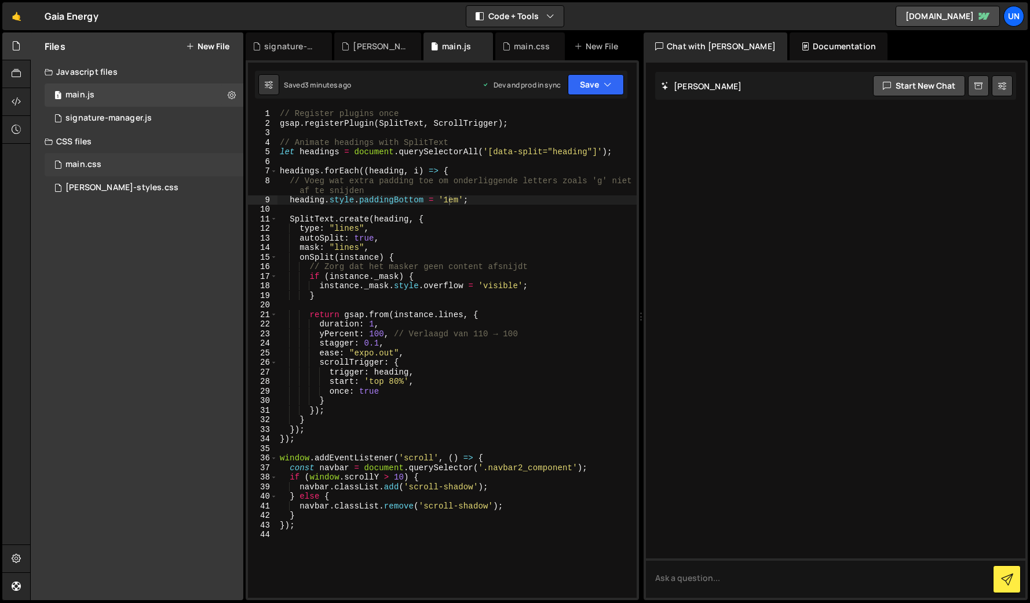
click at [103, 160] on div "main.css 0" at bounding box center [144, 164] width 199 height 23
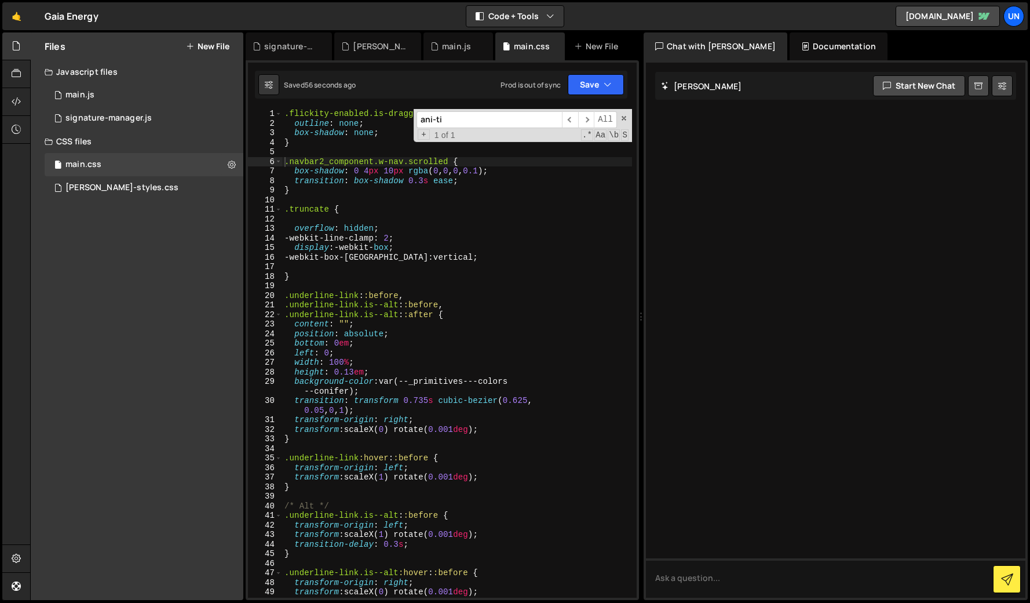
click at [300, 149] on div ".flickity-enabled.is-draggable :focus { outline : none ; box-shadow : none ; } …" at bounding box center [457, 382] width 350 height 547
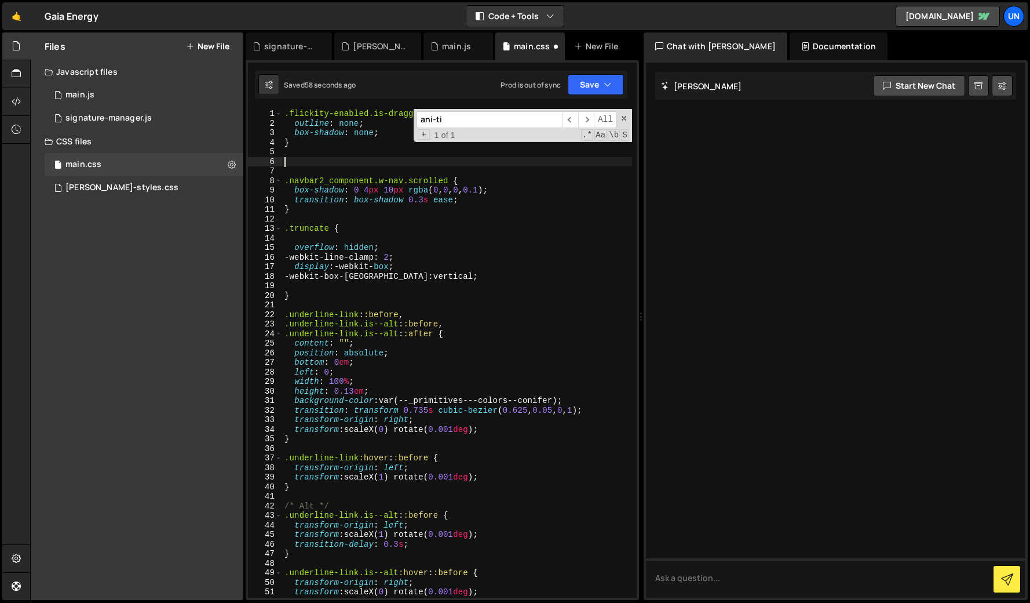
paste textarea "}"
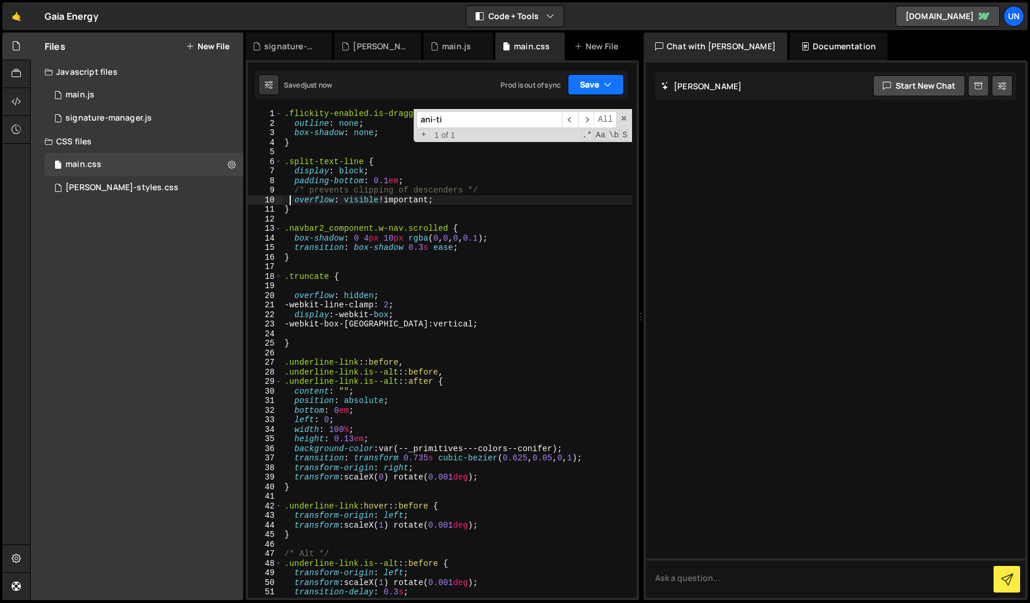
type textarea "overflow: visible !important;"
click at [611, 82] on icon "button" at bounding box center [608, 85] width 8 height 12
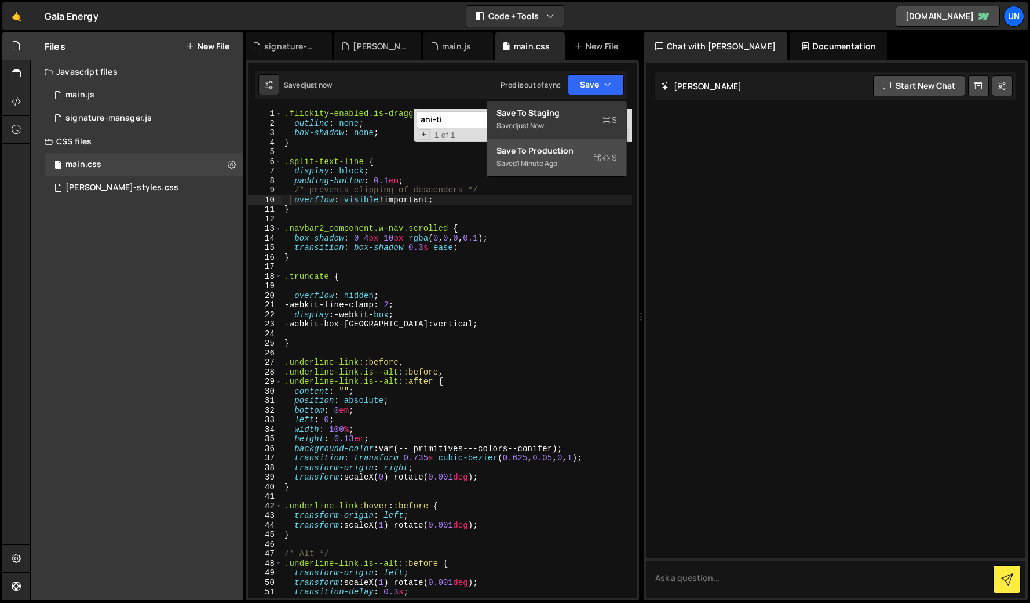
click at [575, 156] on div "Saved 1 minute ago" at bounding box center [557, 163] width 121 height 14
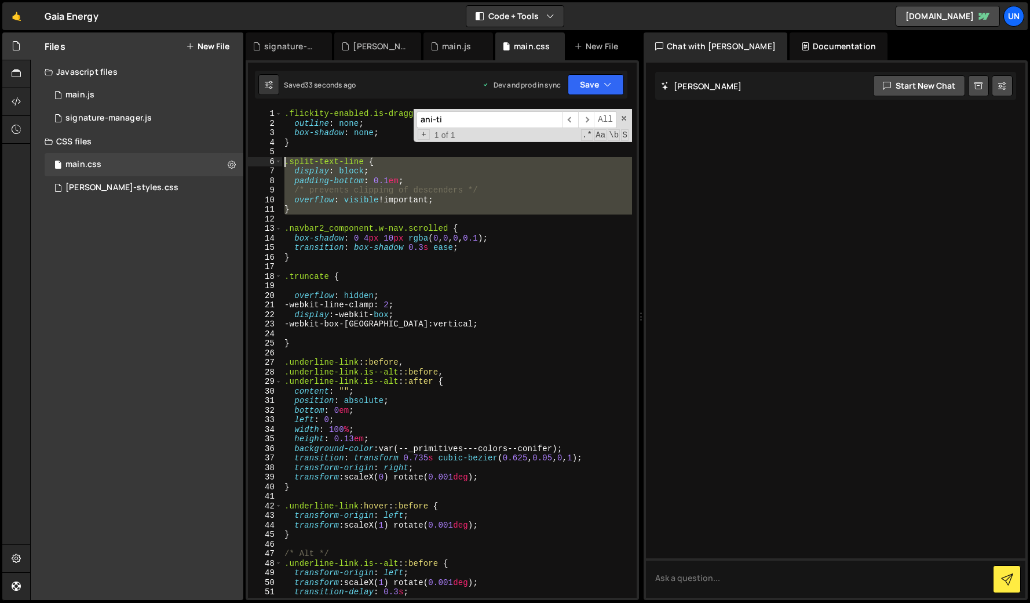
drag, startPoint x: 306, startPoint y: 214, endPoint x: 286, endPoint y: 161, distance: 56.5
click at [286, 161] on div ".flickity-enabled.is-draggable :focus { outline : none ; box-shadow : none ; } …" at bounding box center [457, 363] width 350 height 508
type textarea ".split-text-line { display: block;"
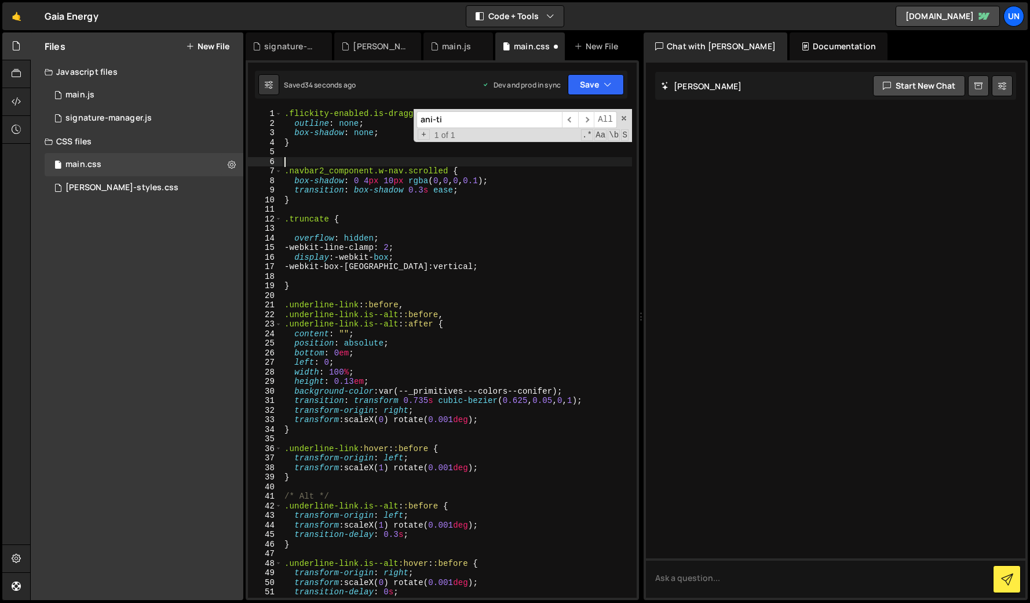
type textarea ".navbar2_component.w-nav.scrolled {"
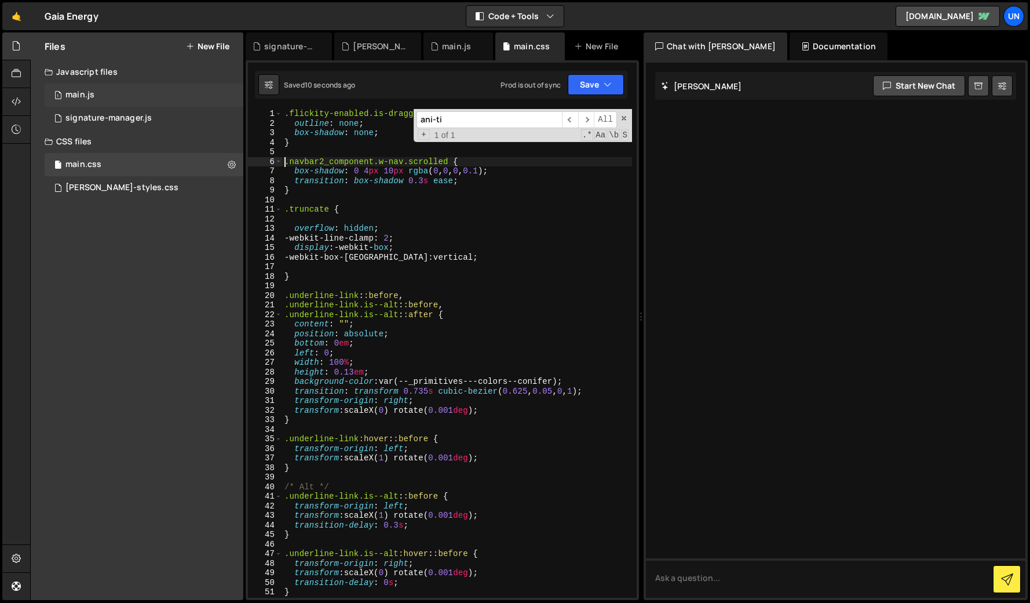
click at [94, 99] on div "1 main.js 0" at bounding box center [144, 94] width 199 height 23
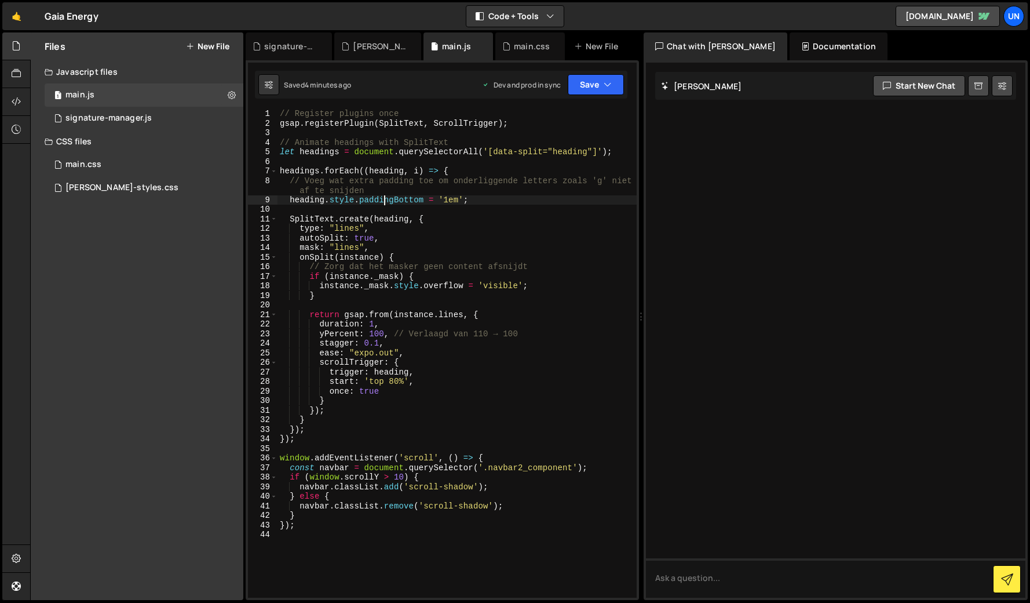
click at [385, 198] on div "// Register plugins once gsap . registerPlugin ( SplitText , ScrollTrigger ) ; …" at bounding box center [457, 363] width 359 height 508
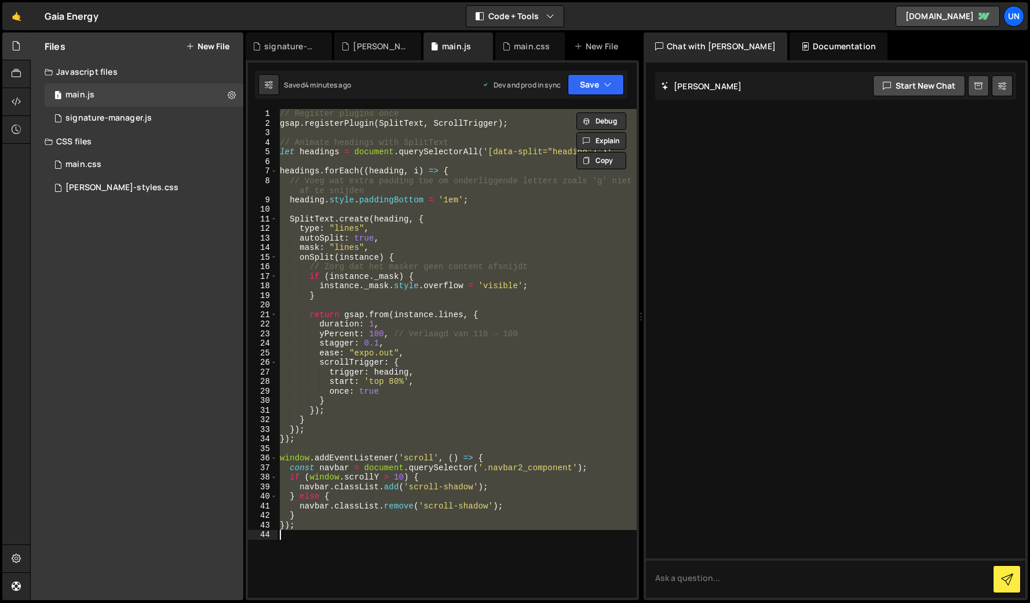
paste textarea
type textarea "});"
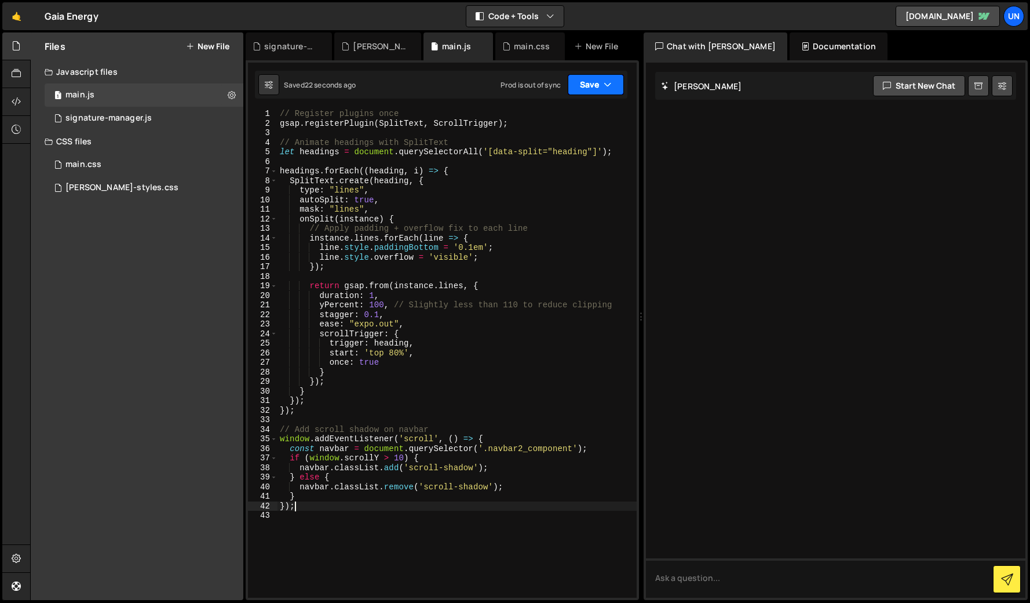
click at [608, 85] on icon "button" at bounding box center [608, 85] width 8 height 12
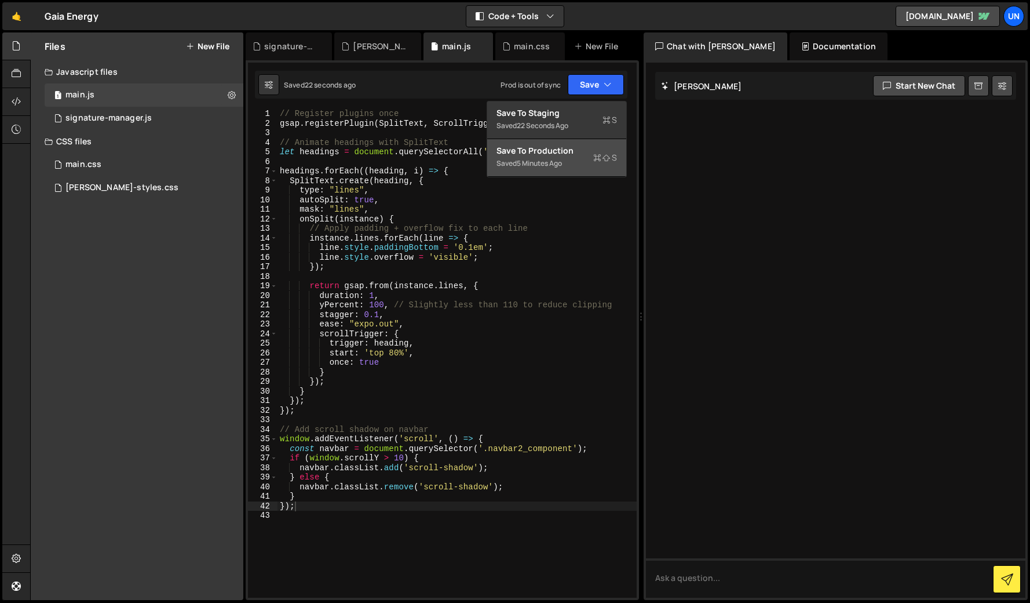
click at [586, 145] on div "Save to Production S" at bounding box center [557, 151] width 121 height 12
